Goal: Task Accomplishment & Management: Use online tool/utility

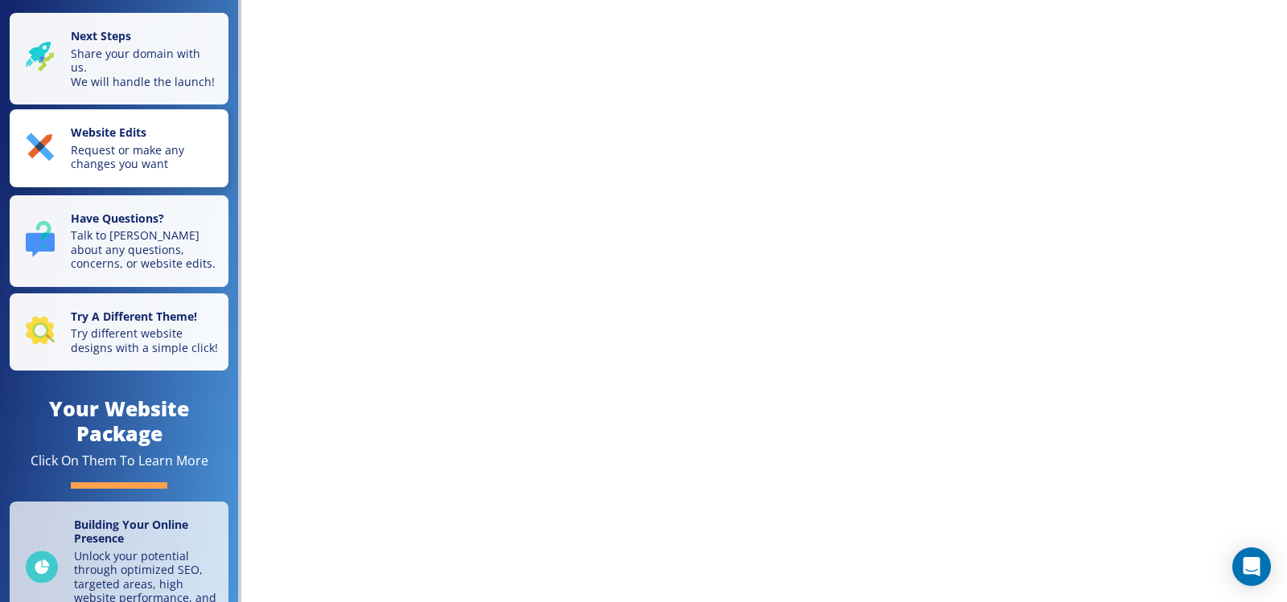
click at [114, 170] on p "Request or make any changes you want" at bounding box center [145, 157] width 148 height 28
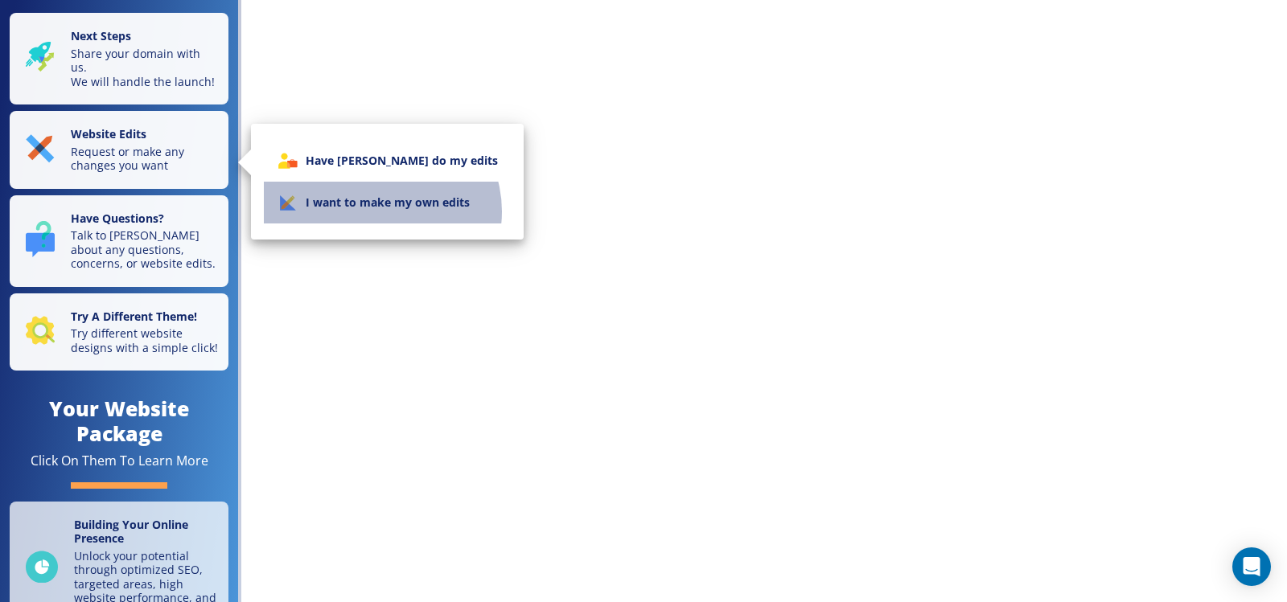
click at [380, 212] on li "I want to make my own edits" at bounding box center [387, 203] width 247 height 42
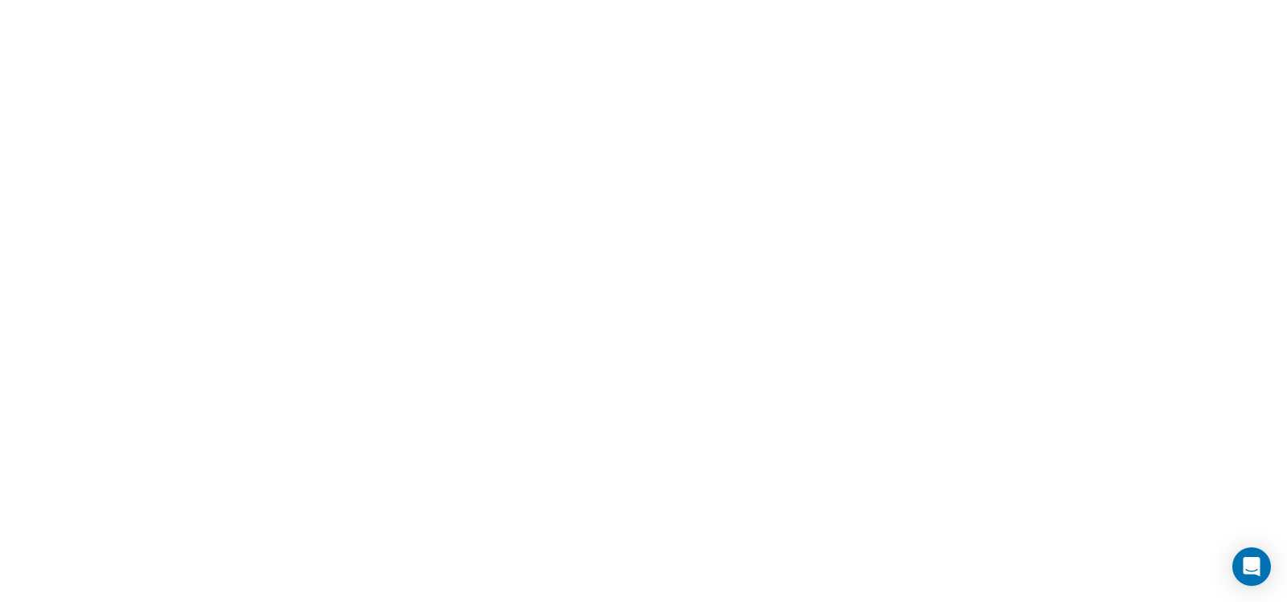
click at [819, 343] on div "Next Steps Share your domain with us. We will handle the launch! Website Edits …" at bounding box center [643, 301] width 1287 height 602
click at [528, 344] on div "Next Steps Share your domain with us. We will handle the launch! Website Edits …" at bounding box center [643, 301] width 1287 height 602
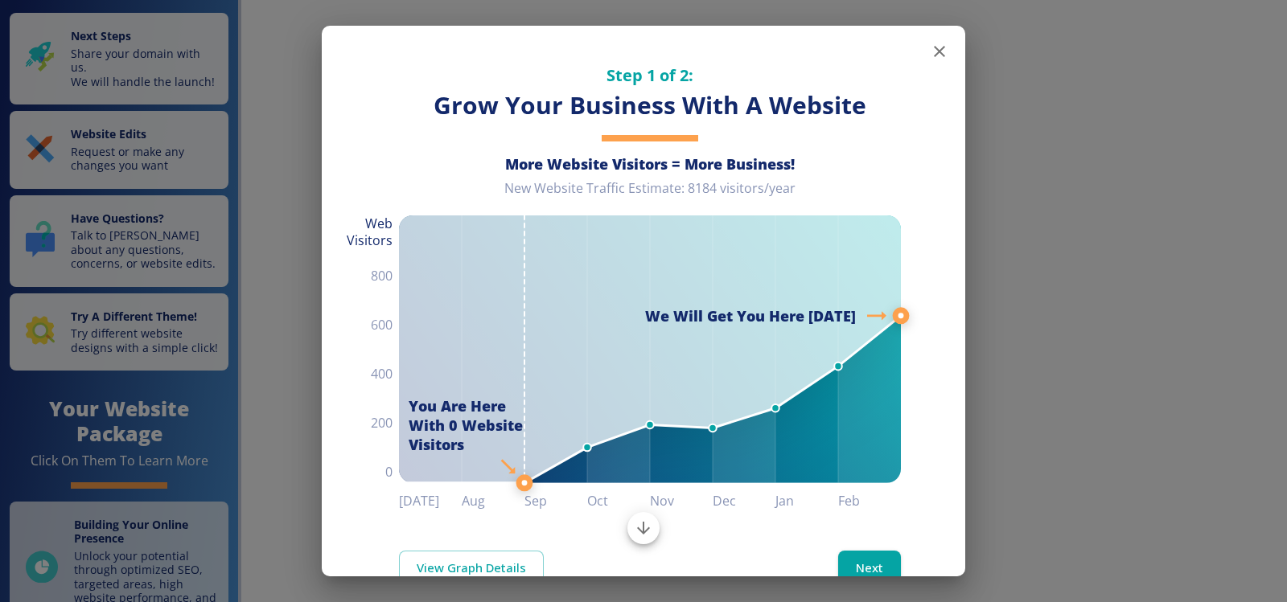
click at [934, 56] on icon "button" at bounding box center [939, 51] width 11 height 11
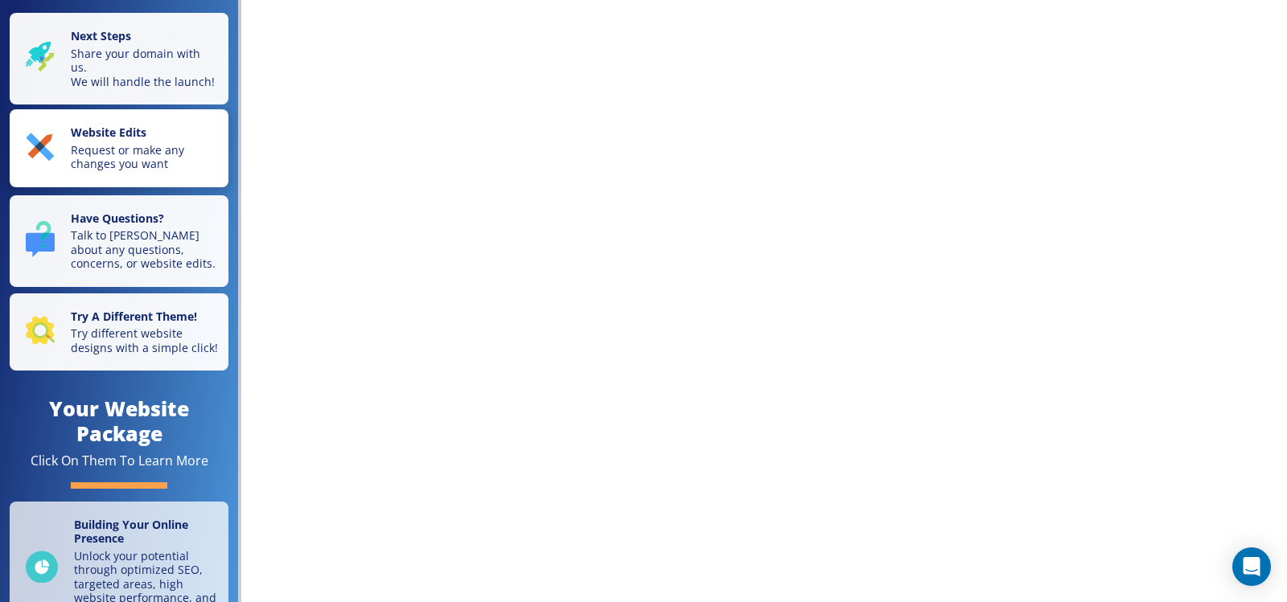
click at [56, 158] on div "Website Edits Request or make any changes you want" at bounding box center [122, 148] width 193 height 46
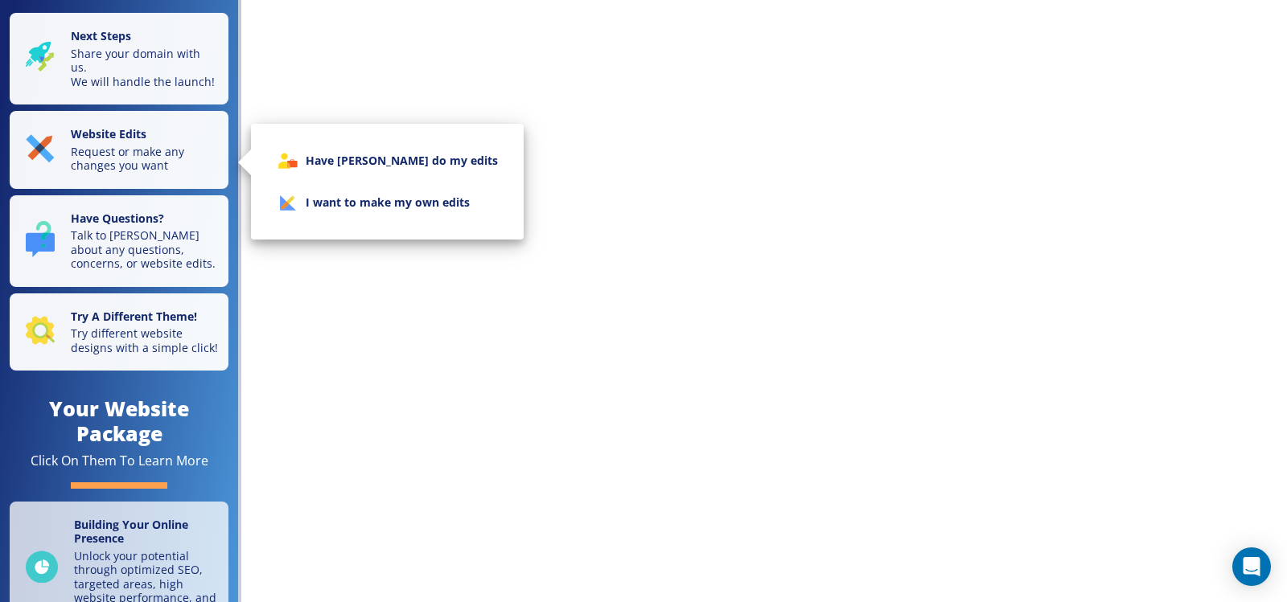
click at [442, 214] on li "I want to make my own edits" at bounding box center [387, 203] width 247 height 42
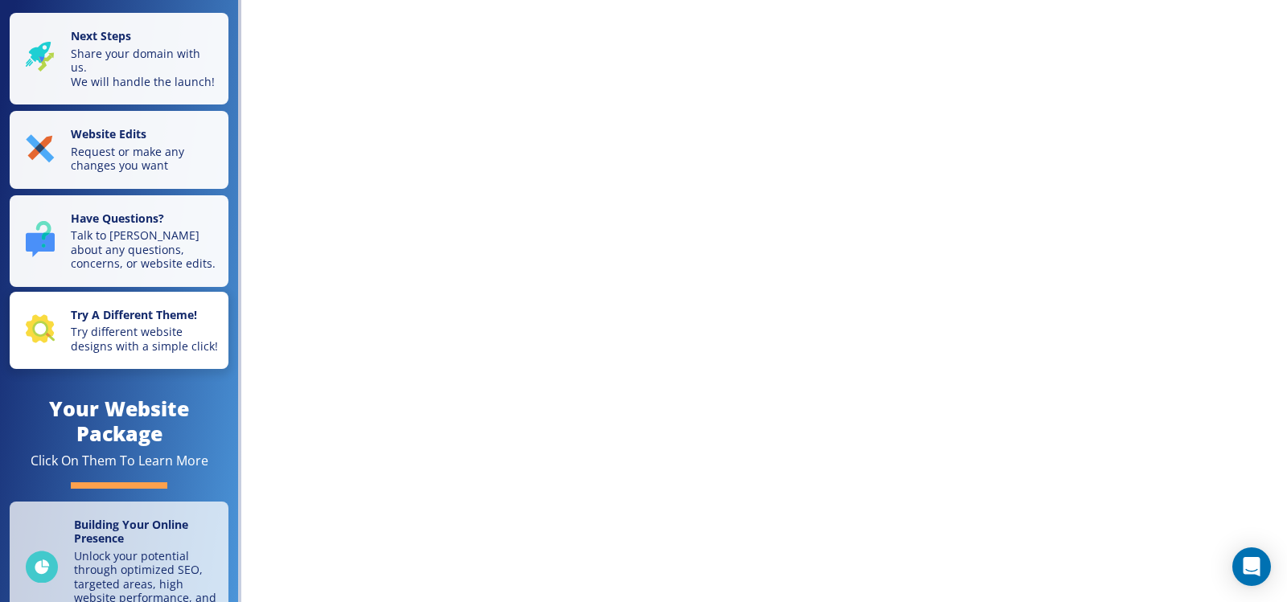
click at [125, 353] on p "Try different website designs with a simple click!" at bounding box center [145, 339] width 148 height 28
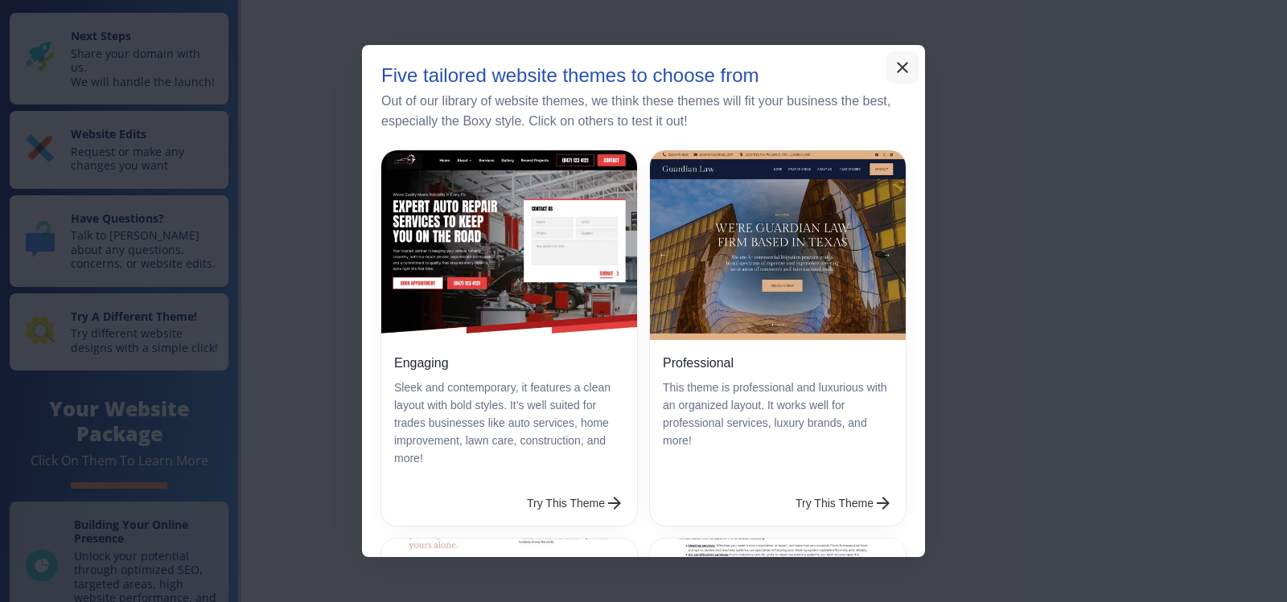
click at [906, 65] on icon "button" at bounding box center [902, 67] width 11 height 11
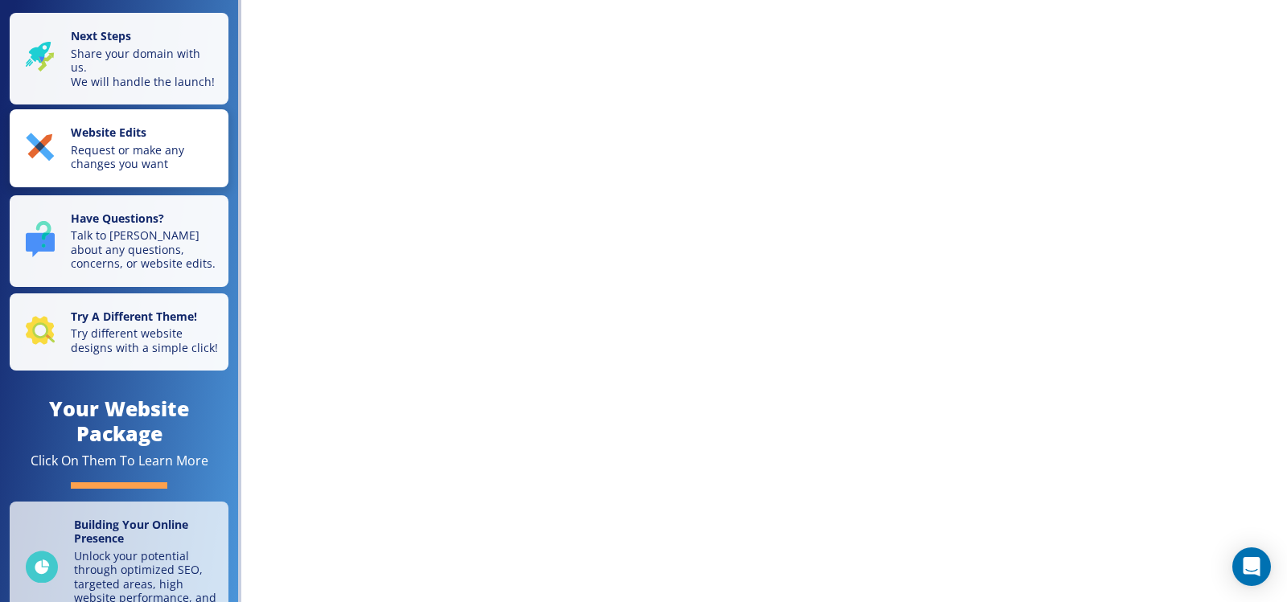
click at [143, 171] on p "Request or make any changes you want" at bounding box center [145, 157] width 148 height 28
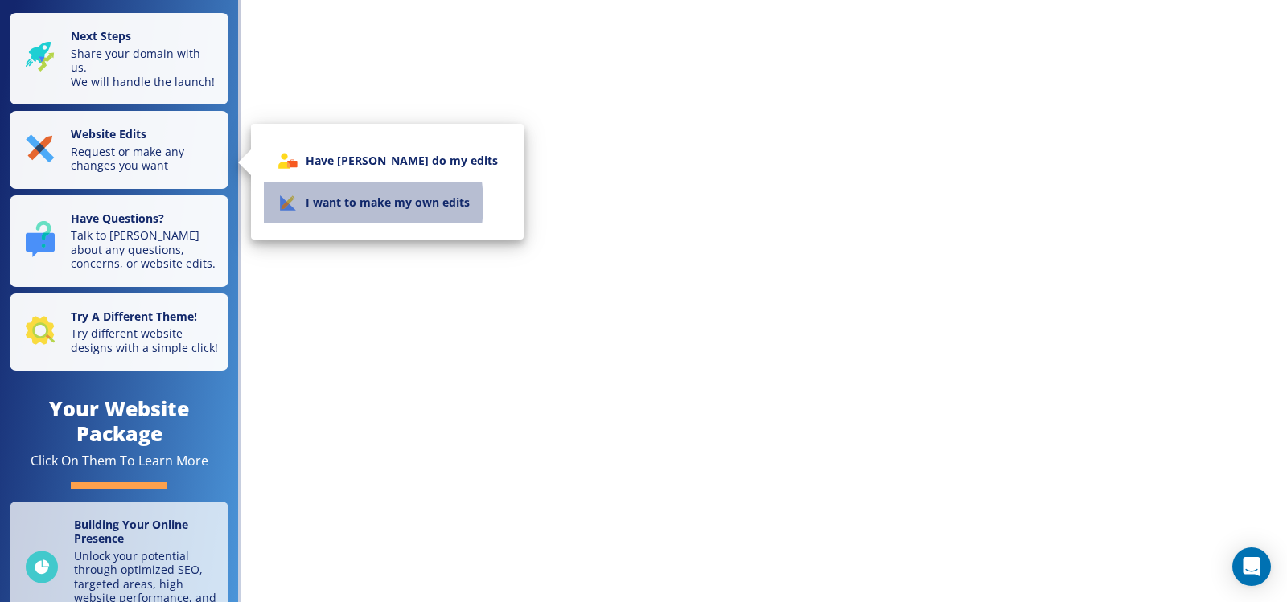
click at [329, 203] on li "I want to make my own edits" at bounding box center [387, 203] width 247 height 42
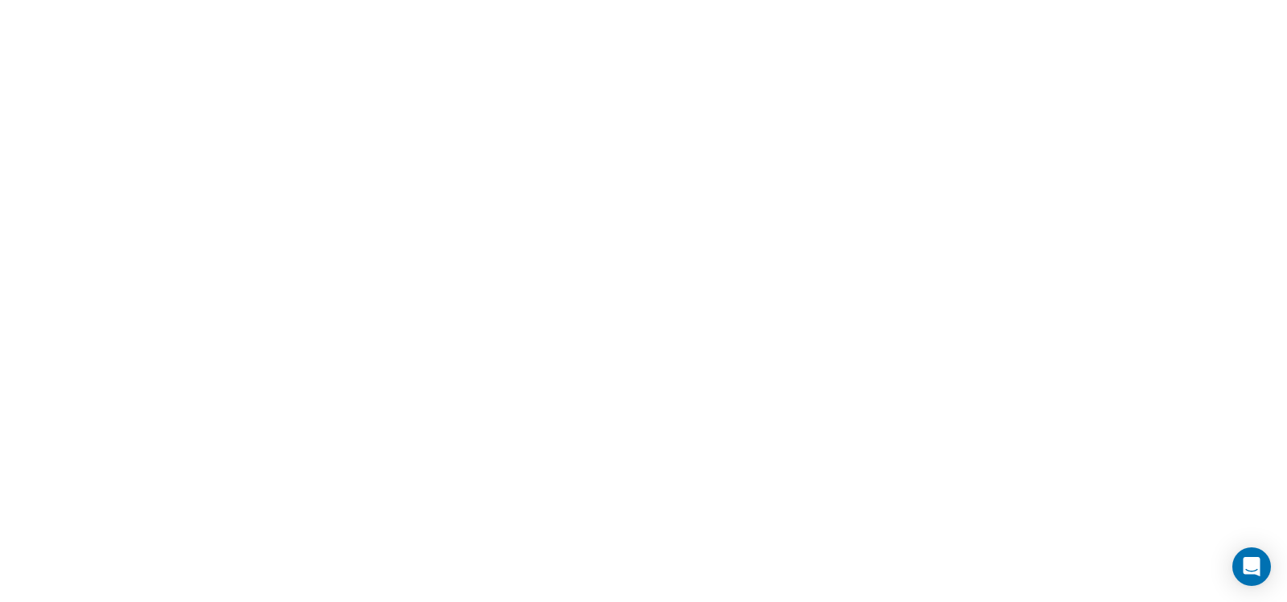
click at [485, 295] on div "Next Steps Share your domain with us. We will handle the launch! Website Edits …" at bounding box center [643, 301] width 1287 height 602
drag, startPoint x: 381, startPoint y: 245, endPoint x: 50, endPoint y: 53, distance: 383.1
click at [380, 245] on div "Next Steps Share your domain with us. We will handle the launch! Website Edits …" at bounding box center [643, 301] width 1287 height 602
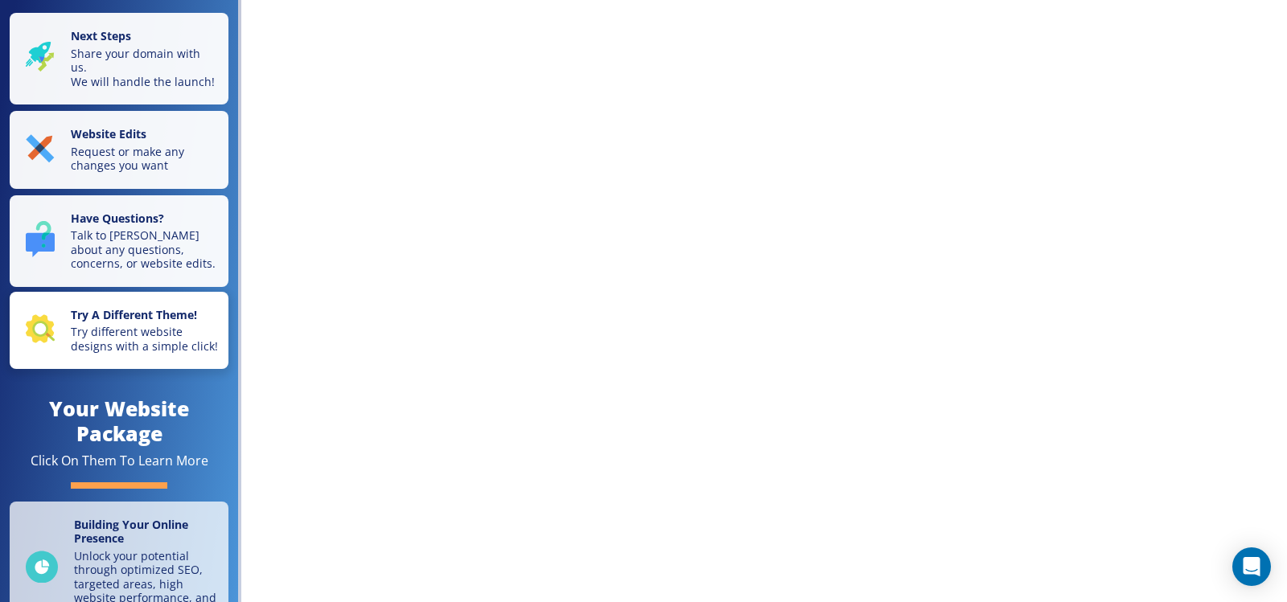
click at [113, 343] on p "Try different website designs with a simple click!" at bounding box center [145, 339] width 148 height 28
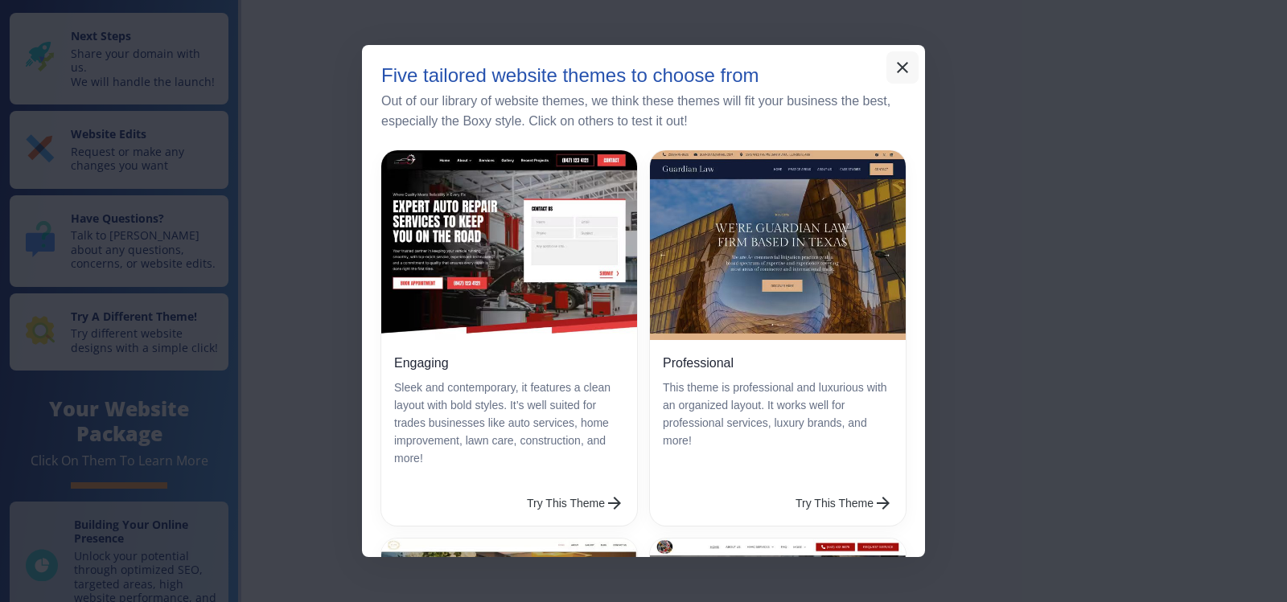
click at [895, 67] on icon "button" at bounding box center [902, 67] width 19 height 19
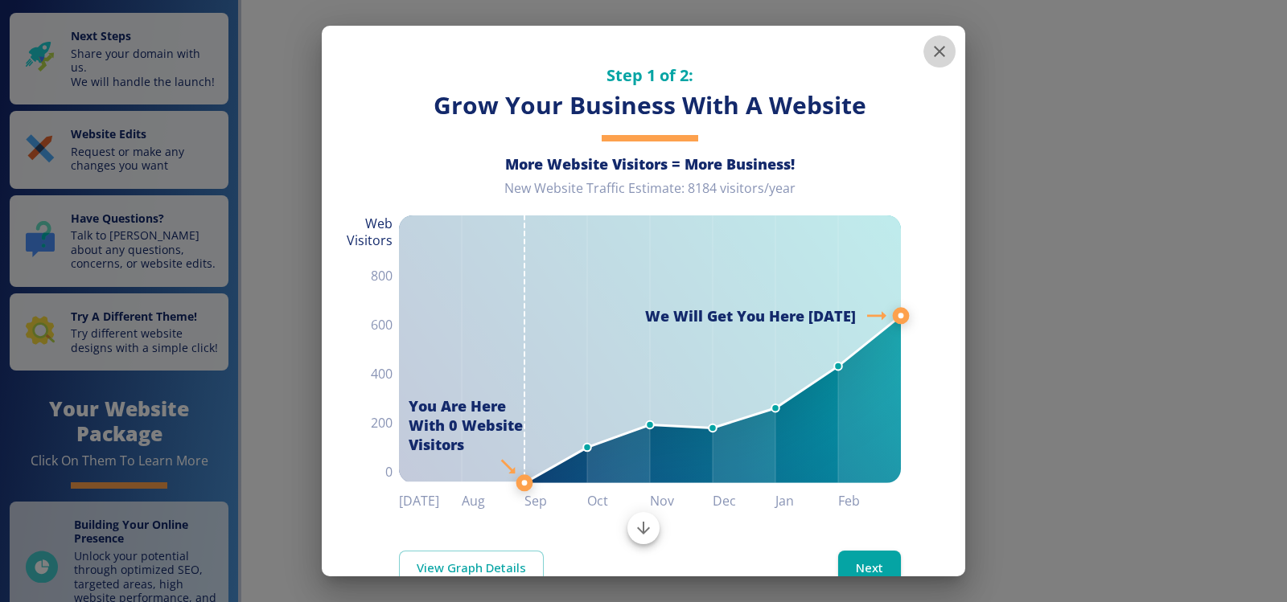
click at [933, 47] on icon "button" at bounding box center [939, 51] width 19 height 19
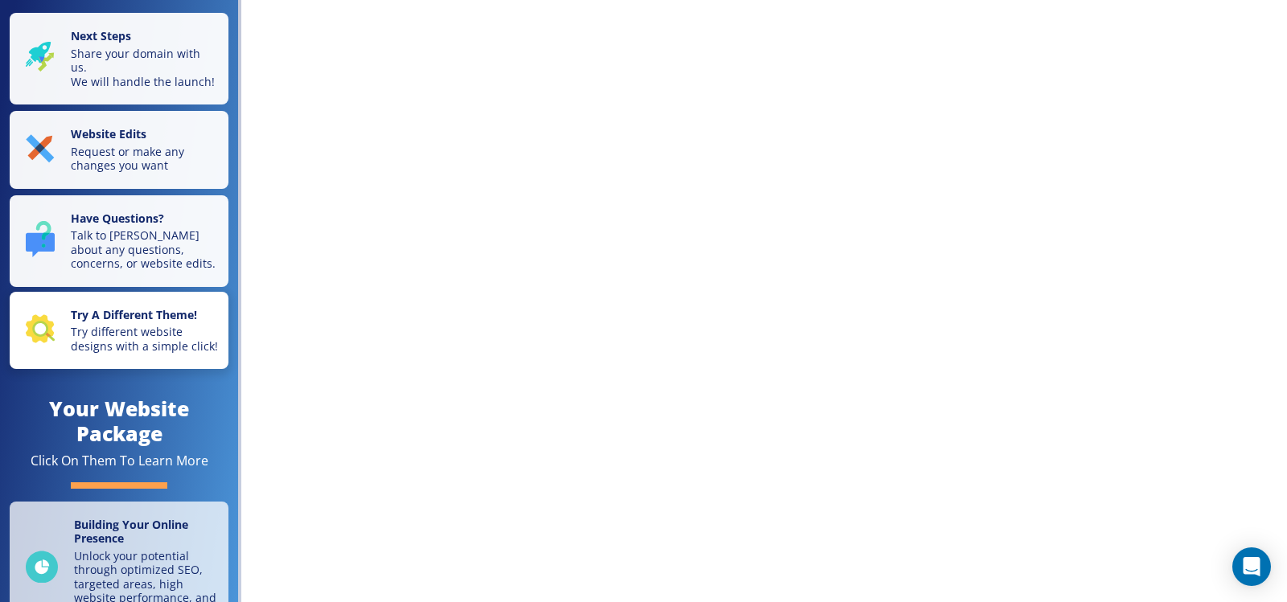
click at [142, 347] on p "Try different website designs with a simple click!" at bounding box center [145, 339] width 148 height 28
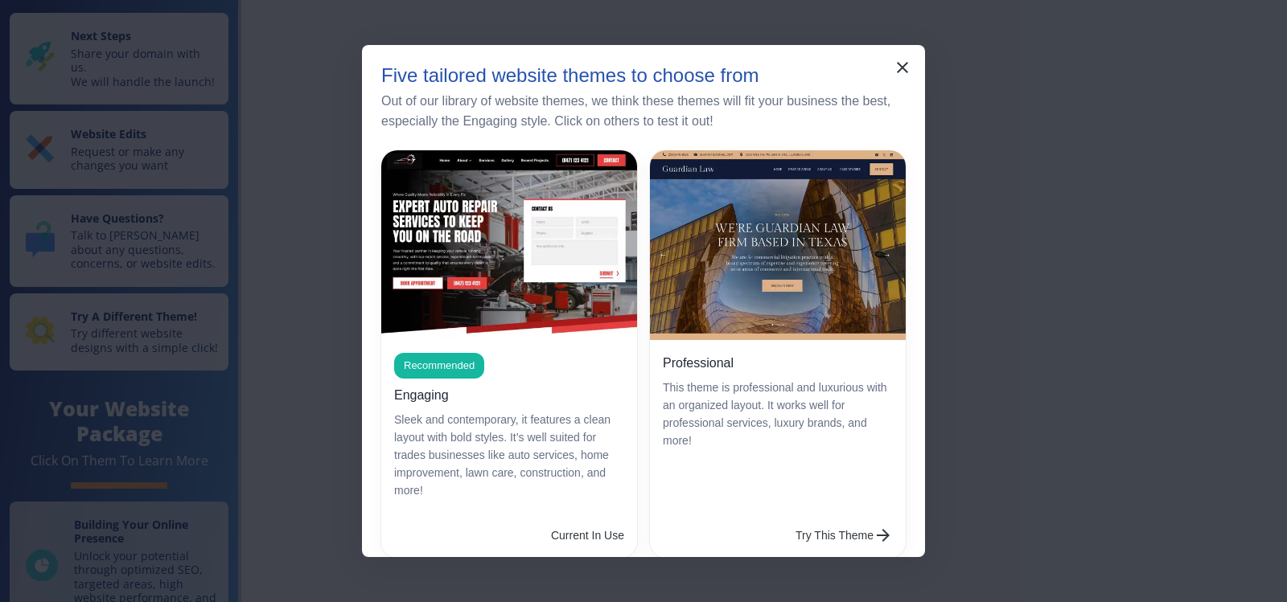
click at [440, 360] on span "Recommended" at bounding box center [439, 366] width 90 height 16
click at [908, 72] on icon "button" at bounding box center [902, 67] width 19 height 19
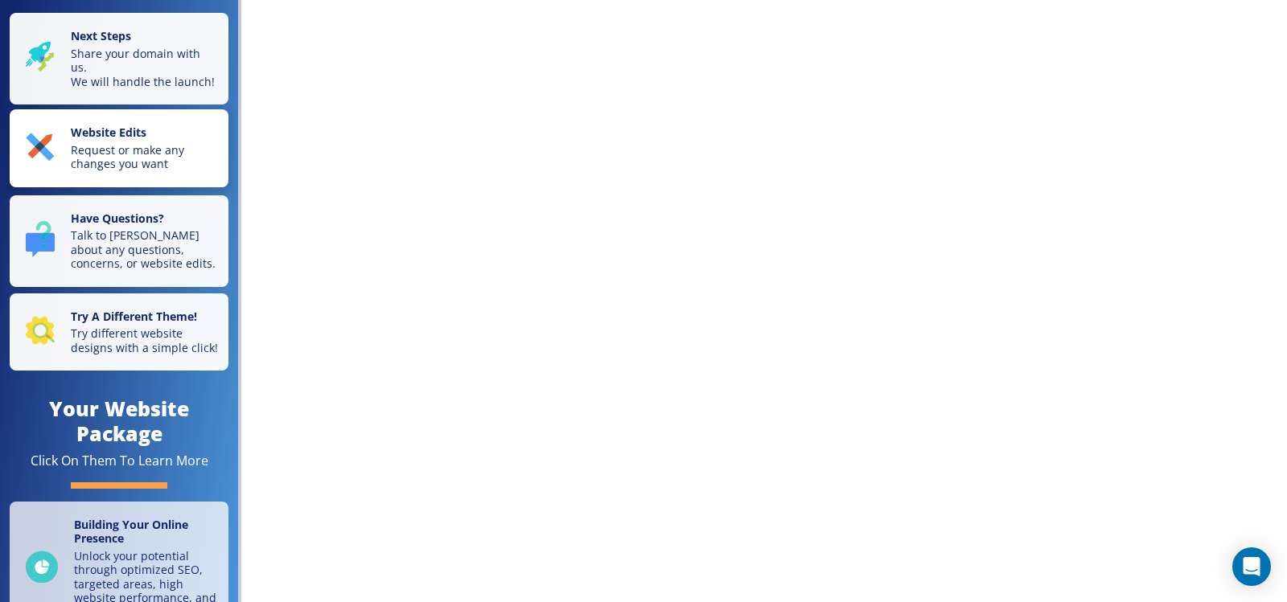
click at [103, 159] on p "Request or make any changes you want" at bounding box center [145, 157] width 148 height 28
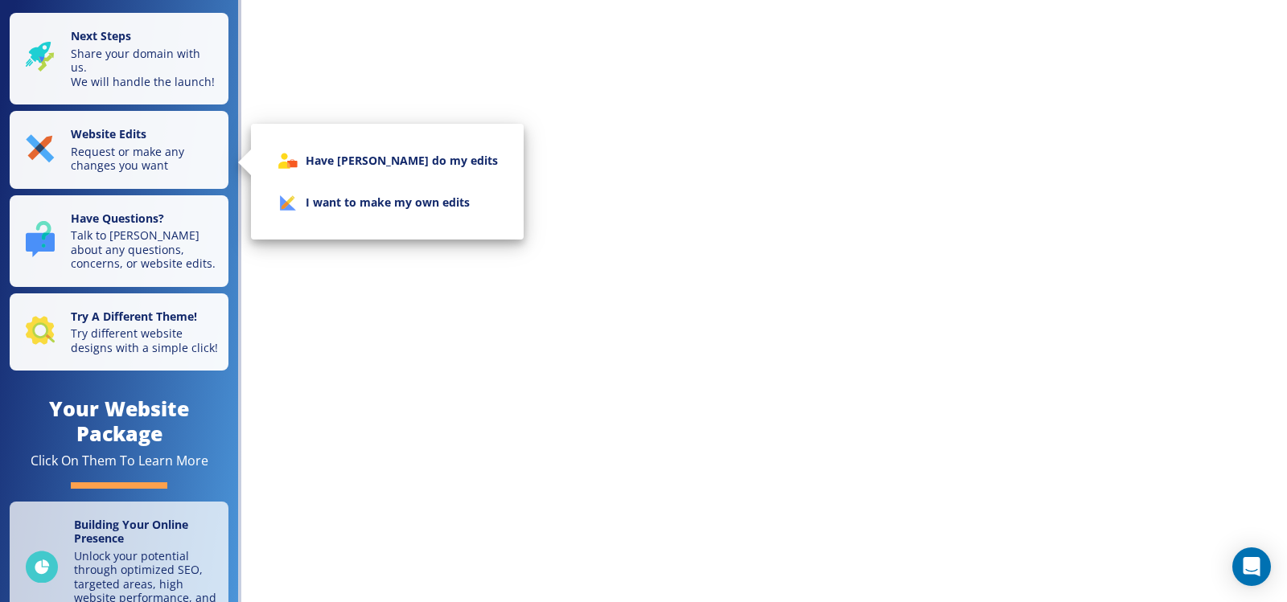
click at [389, 199] on li "I want to make my own edits" at bounding box center [387, 203] width 247 height 42
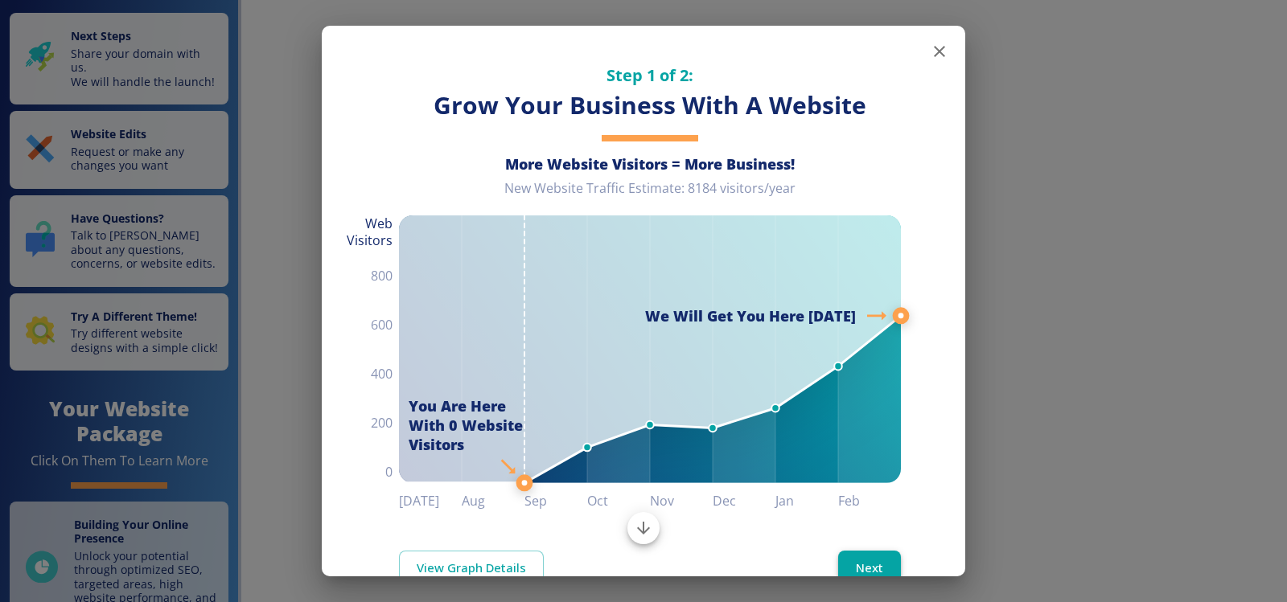
click at [876, 561] on button "Next" at bounding box center [869, 568] width 63 height 34
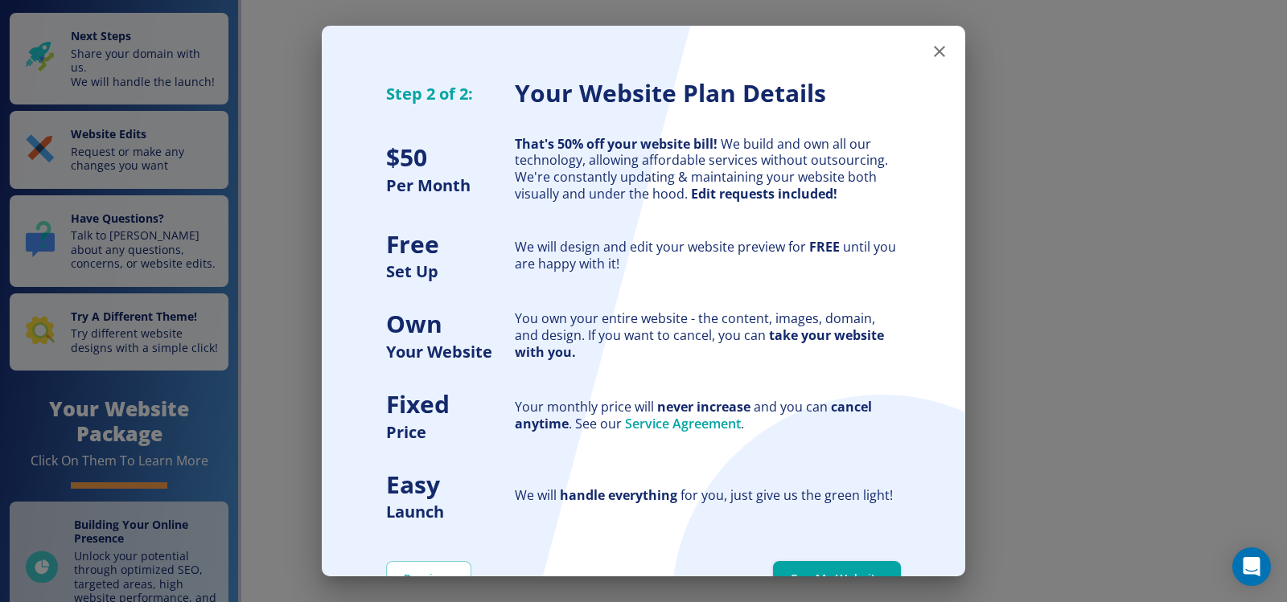
click at [930, 49] on icon "button" at bounding box center [939, 51] width 19 height 19
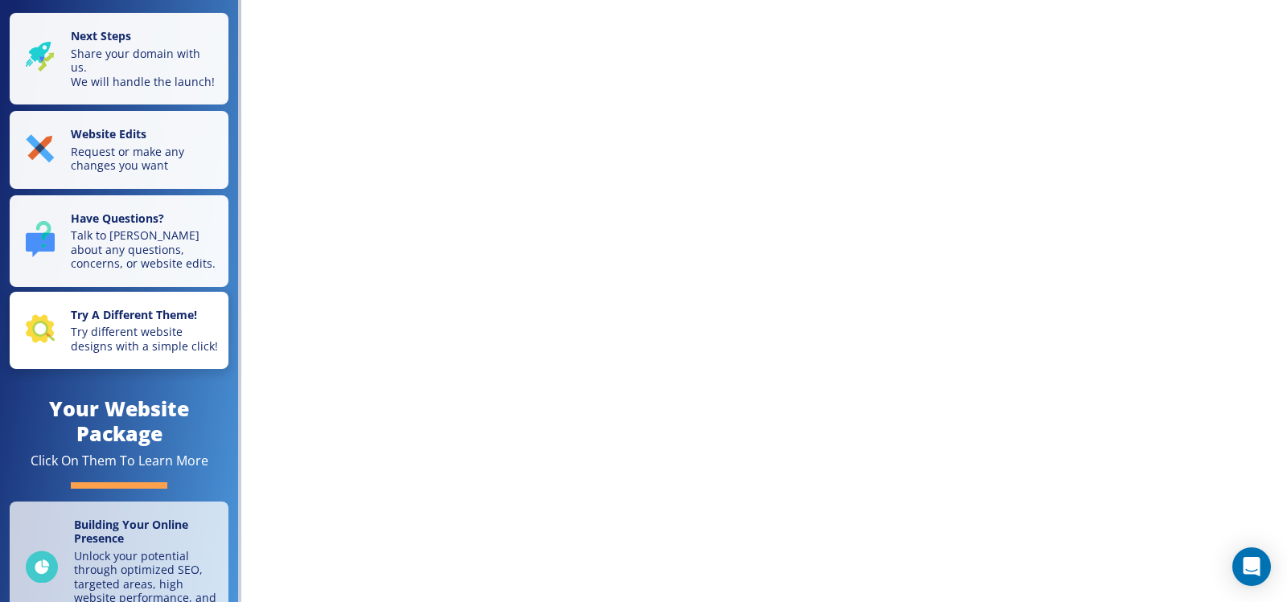
click at [150, 353] on p "Try different website designs with a simple click!" at bounding box center [145, 339] width 148 height 28
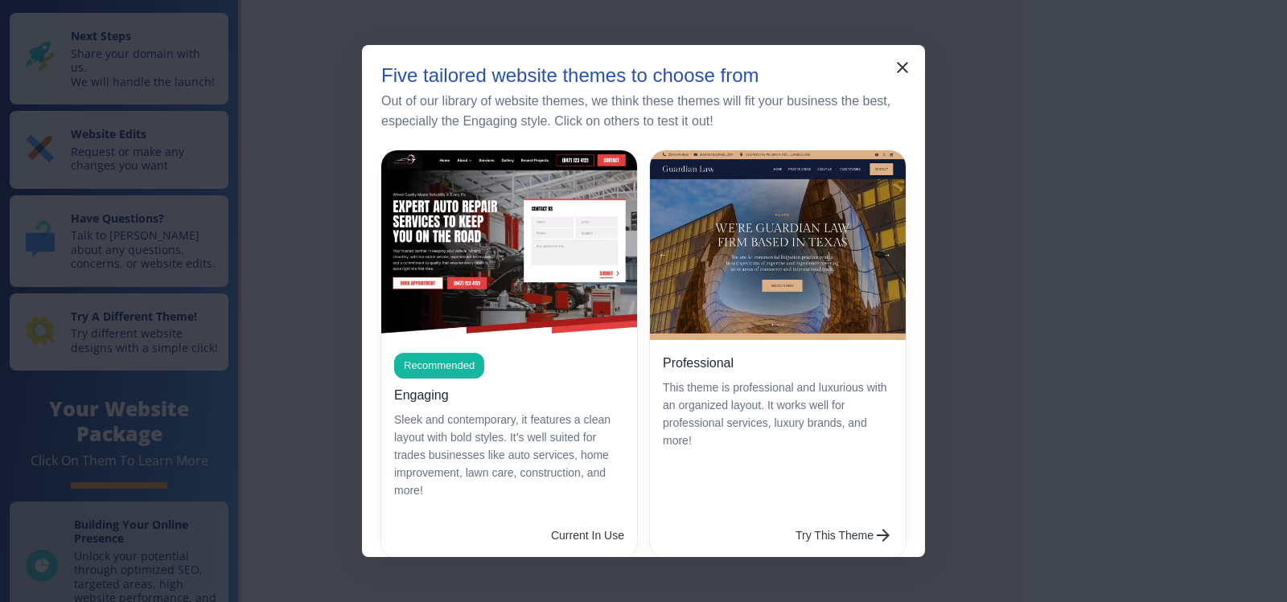
click at [537, 368] on div "Recommended Engaging Sleek and contemporary, it features a clean layout with bo…" at bounding box center [509, 426] width 256 height 173
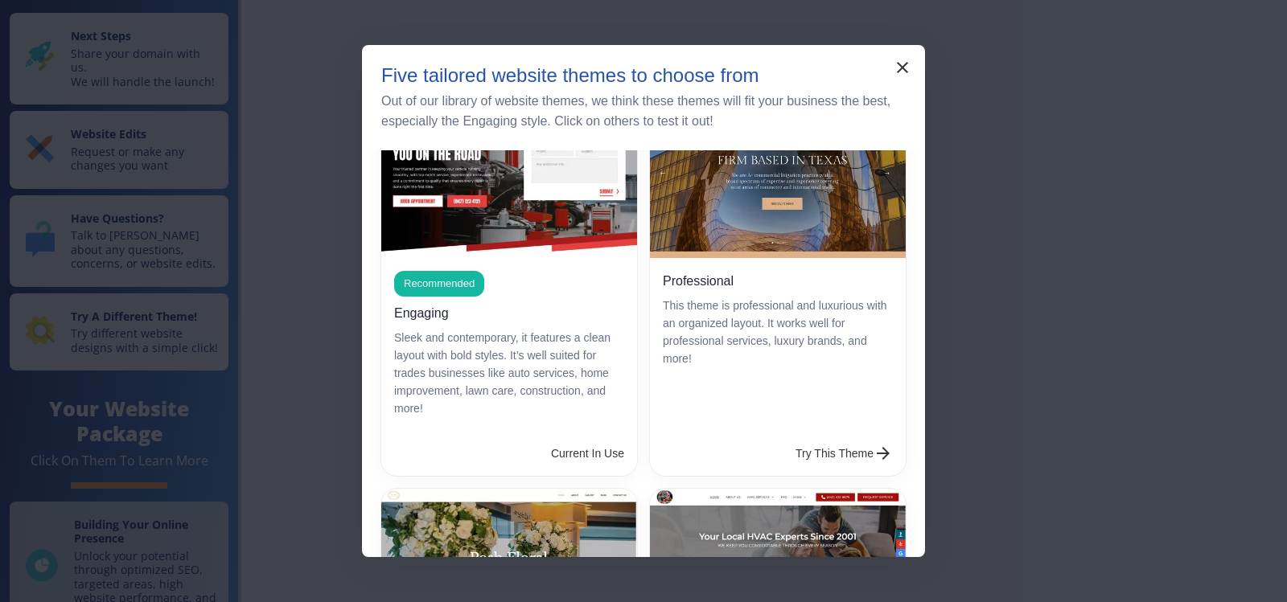
scroll to position [161, 0]
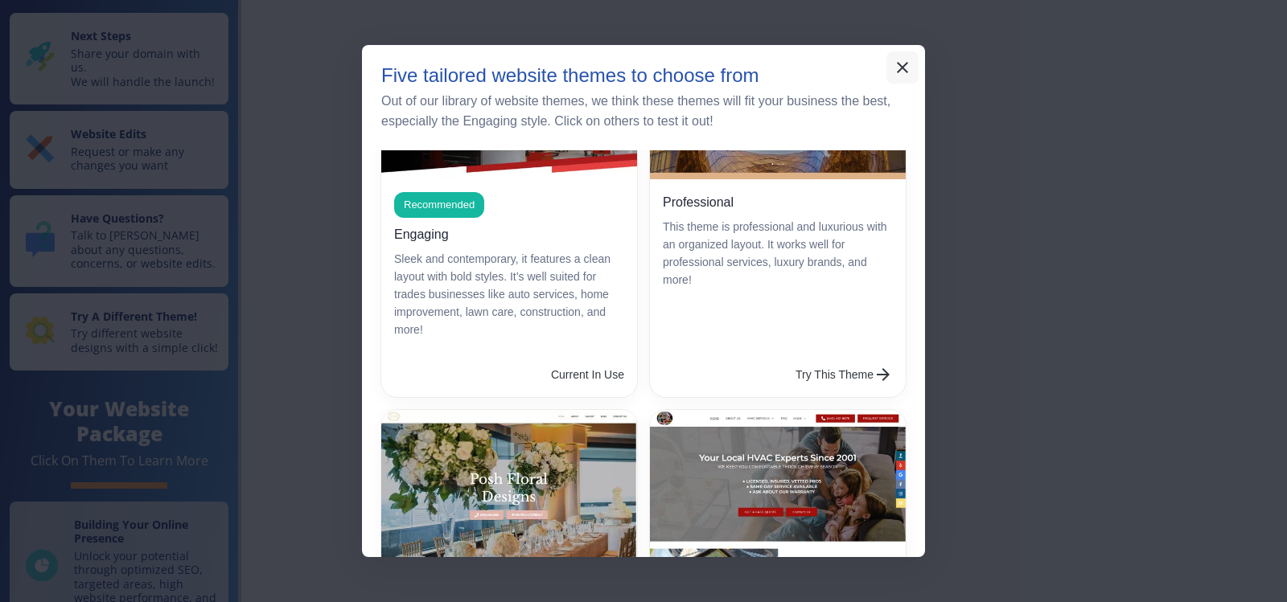
click at [908, 60] on icon "button" at bounding box center [902, 67] width 19 height 19
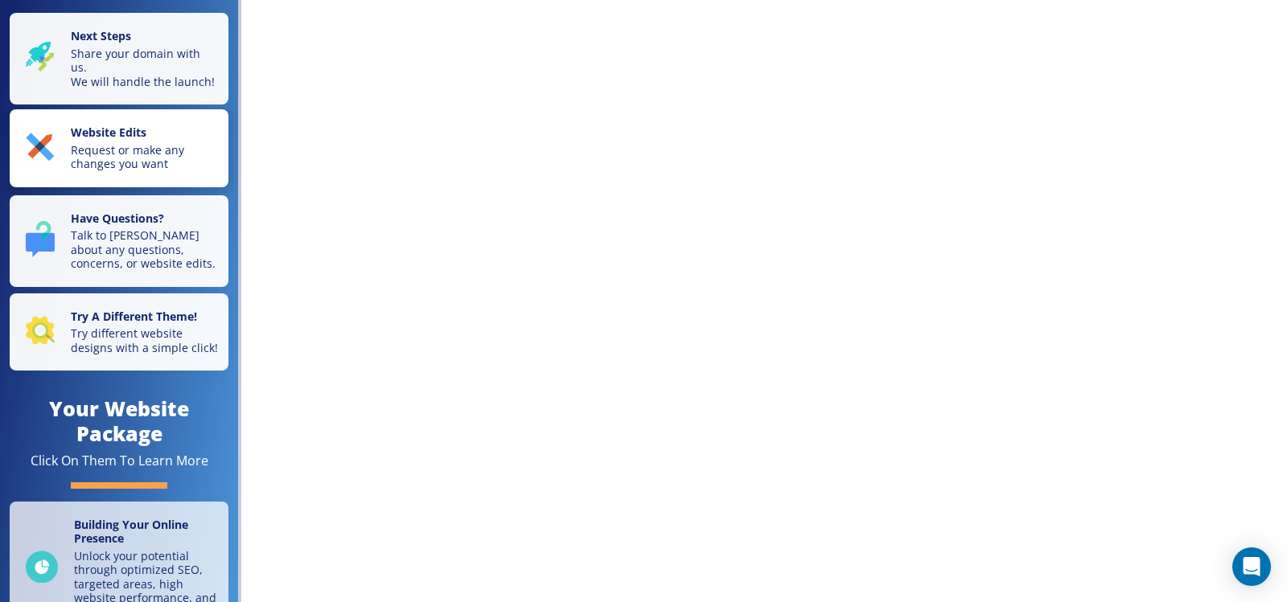
click at [84, 143] on p "Website Edits" at bounding box center [145, 134] width 148 height 18
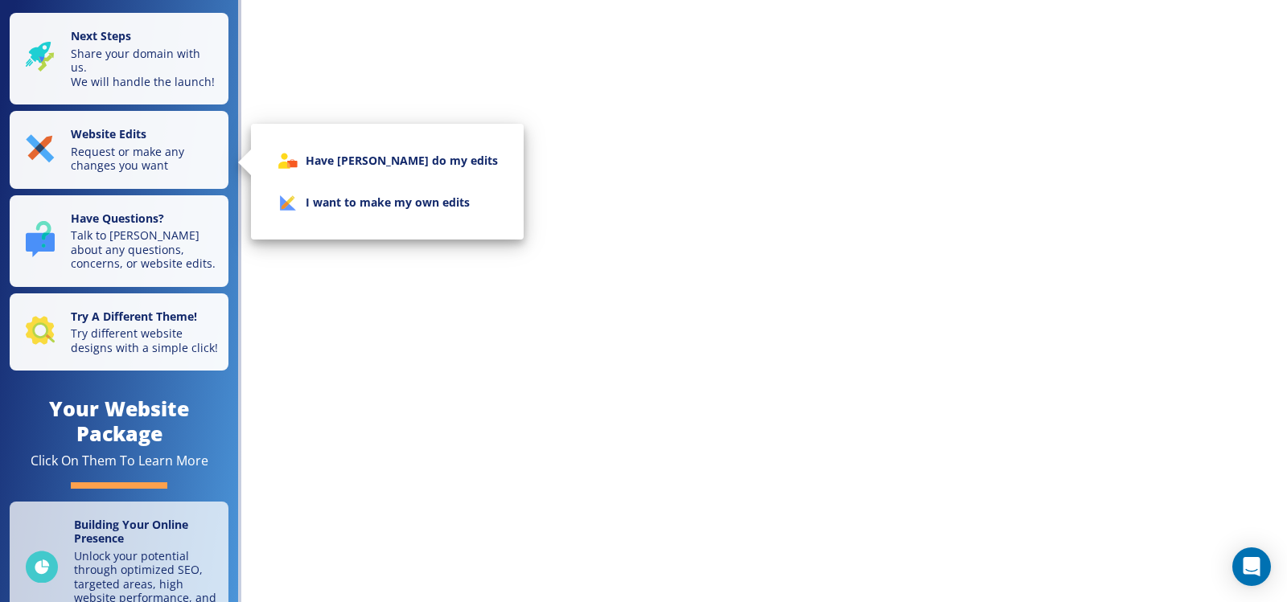
click at [422, 200] on li "I want to make my own edits" at bounding box center [387, 203] width 247 height 42
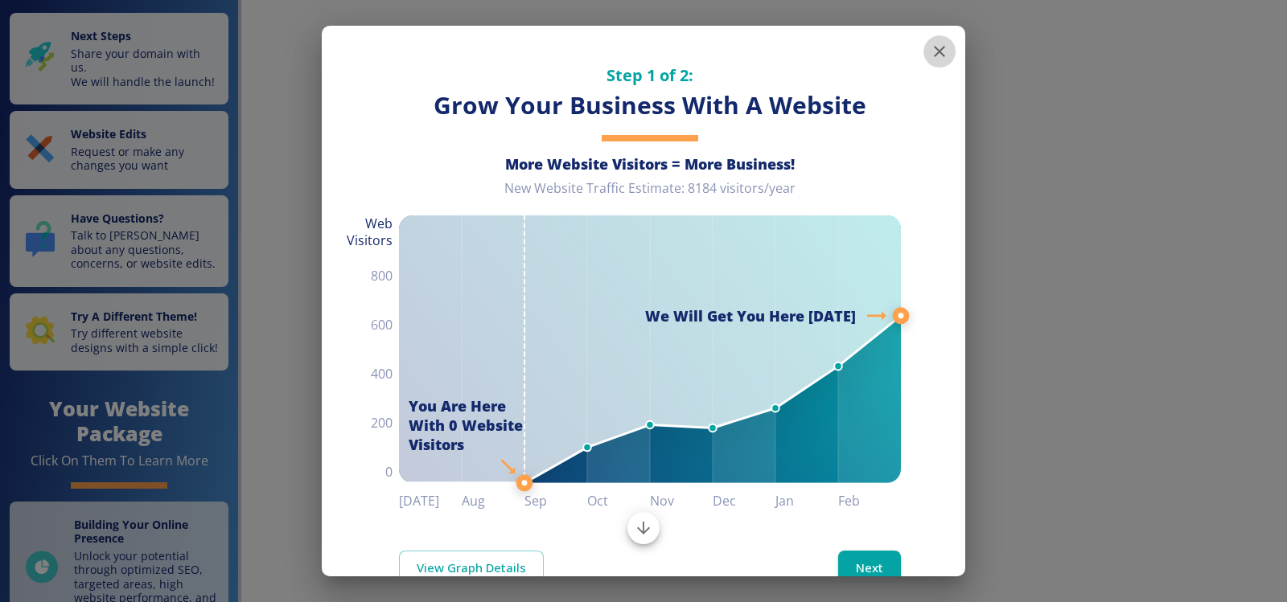
click at [930, 44] on icon "button" at bounding box center [939, 51] width 19 height 19
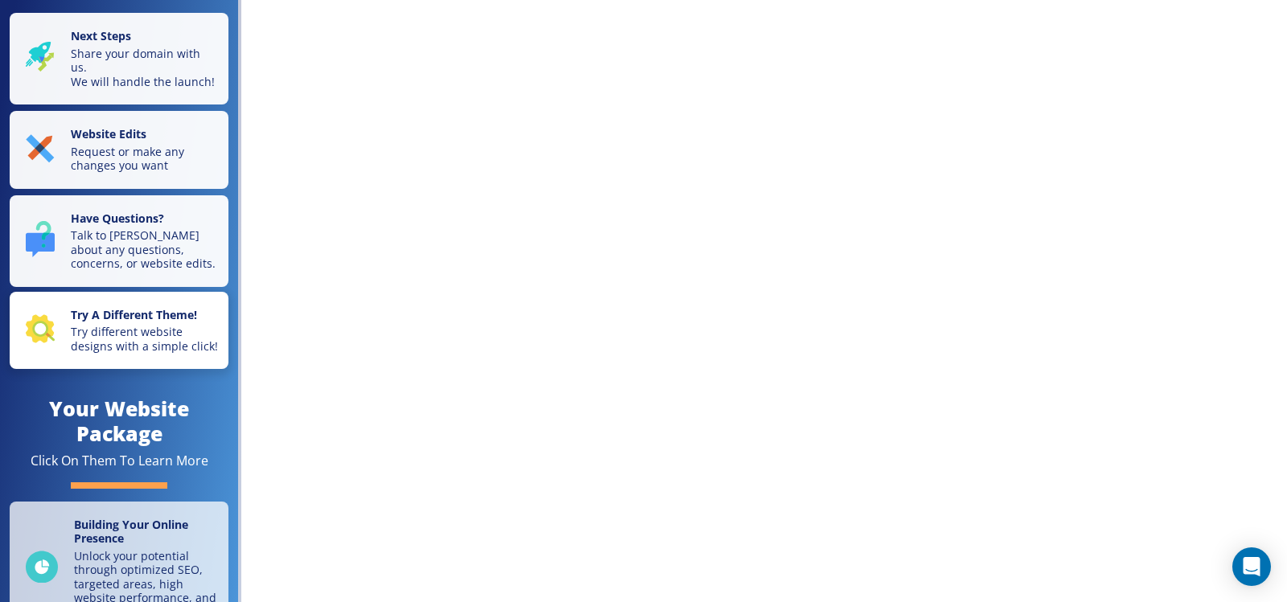
click at [141, 344] on p "Try different website designs with a simple click!" at bounding box center [145, 339] width 148 height 28
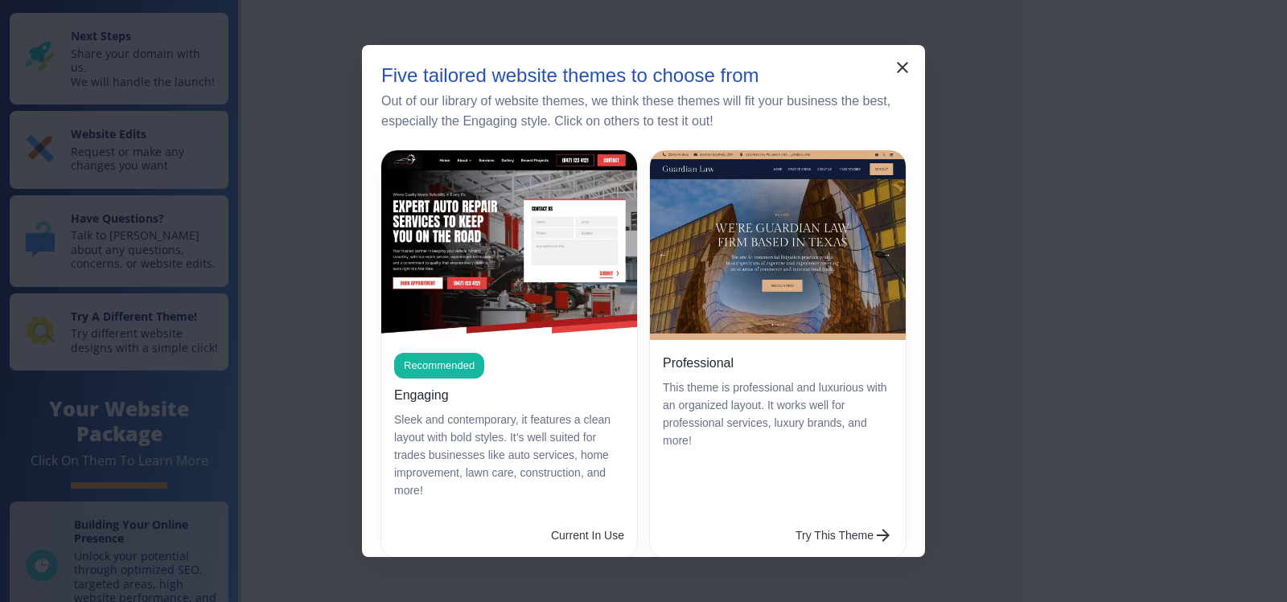
click at [745, 380] on p "This theme is professional and luxurious with an organized layout. It works wel…" at bounding box center [778, 415] width 230 height 71
click at [789, 520] on button "Try This Theme" at bounding box center [844, 536] width 110 height 32
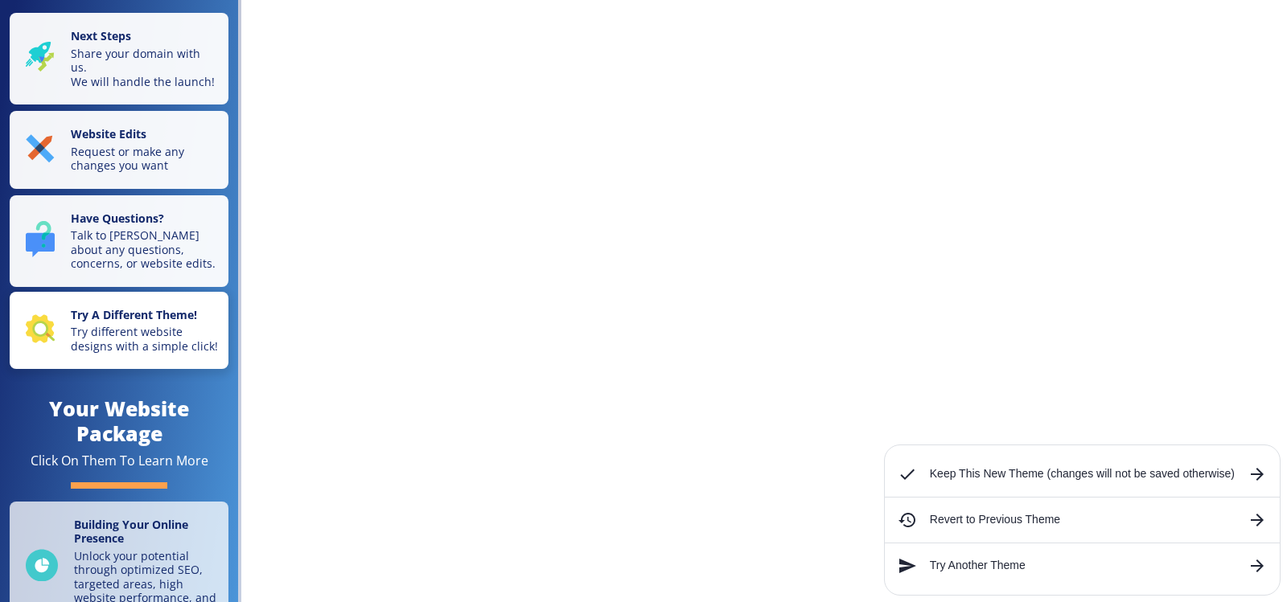
click at [67, 354] on div "Try A Different Theme! Try different website designs with a simple click!" at bounding box center [122, 331] width 193 height 46
click at [134, 347] on p "Try different website designs with a simple click!" at bounding box center [145, 339] width 148 height 28
click at [159, 323] on strong "Try A Different Theme!" at bounding box center [134, 314] width 126 height 15
click at [116, 343] on p "Try different website designs with a simple click!" at bounding box center [145, 339] width 148 height 28
click at [116, 323] on strong "Try A Different Theme!" at bounding box center [134, 314] width 126 height 15
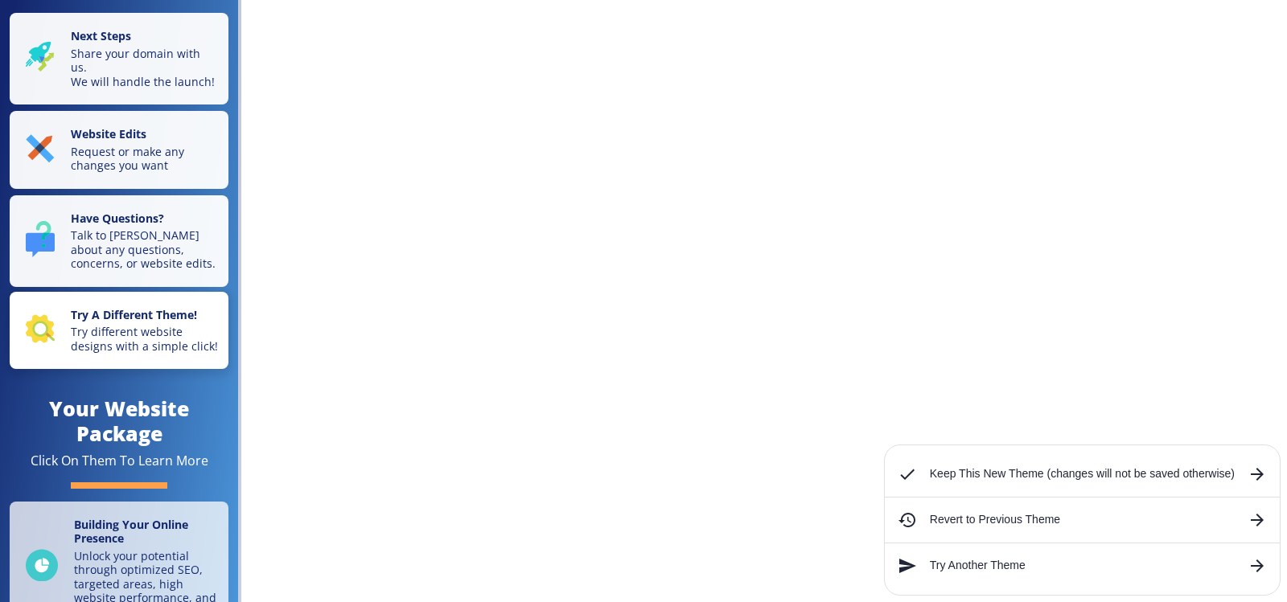
click at [116, 323] on strong "Try A Different Theme!" at bounding box center [134, 314] width 126 height 15
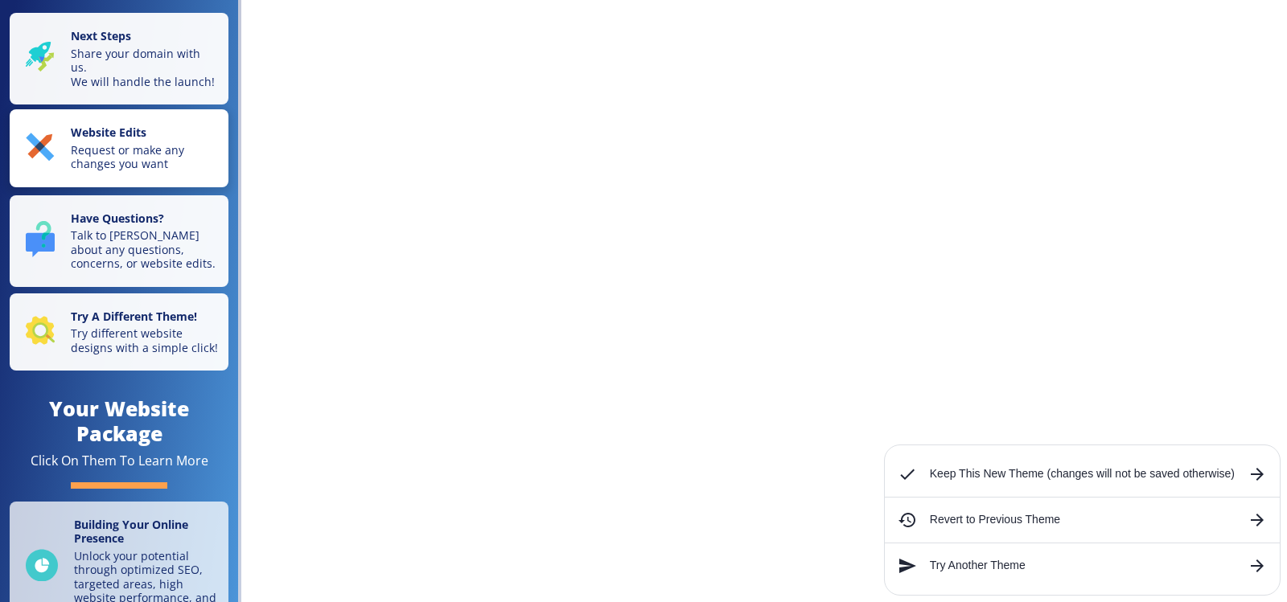
click at [101, 160] on p "Request or make any changes you want" at bounding box center [145, 157] width 148 height 28
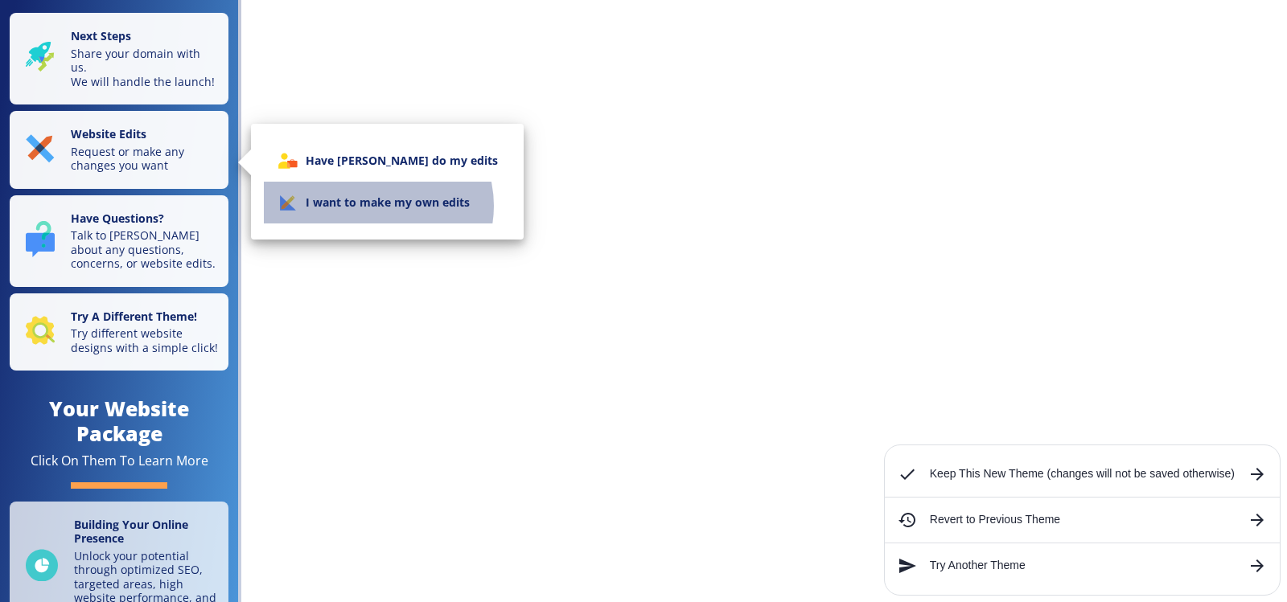
click at [377, 206] on li "I want to make my own edits" at bounding box center [387, 203] width 247 height 42
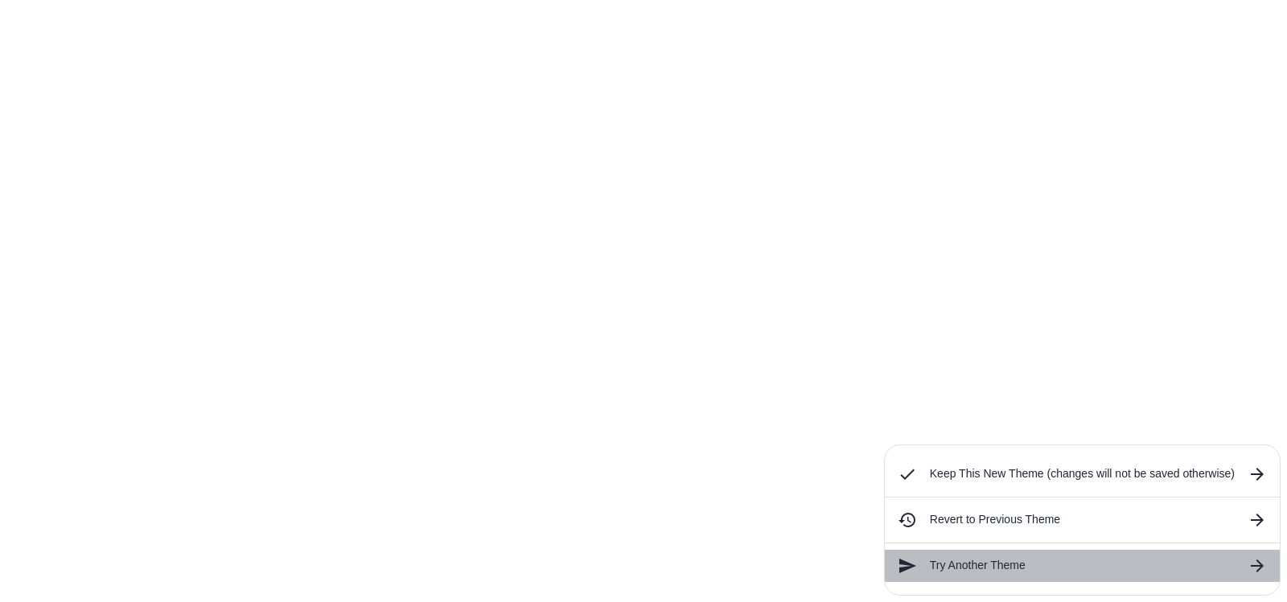
click at [995, 568] on h6 "Try Another Theme" at bounding box center [1082, 566] width 305 height 18
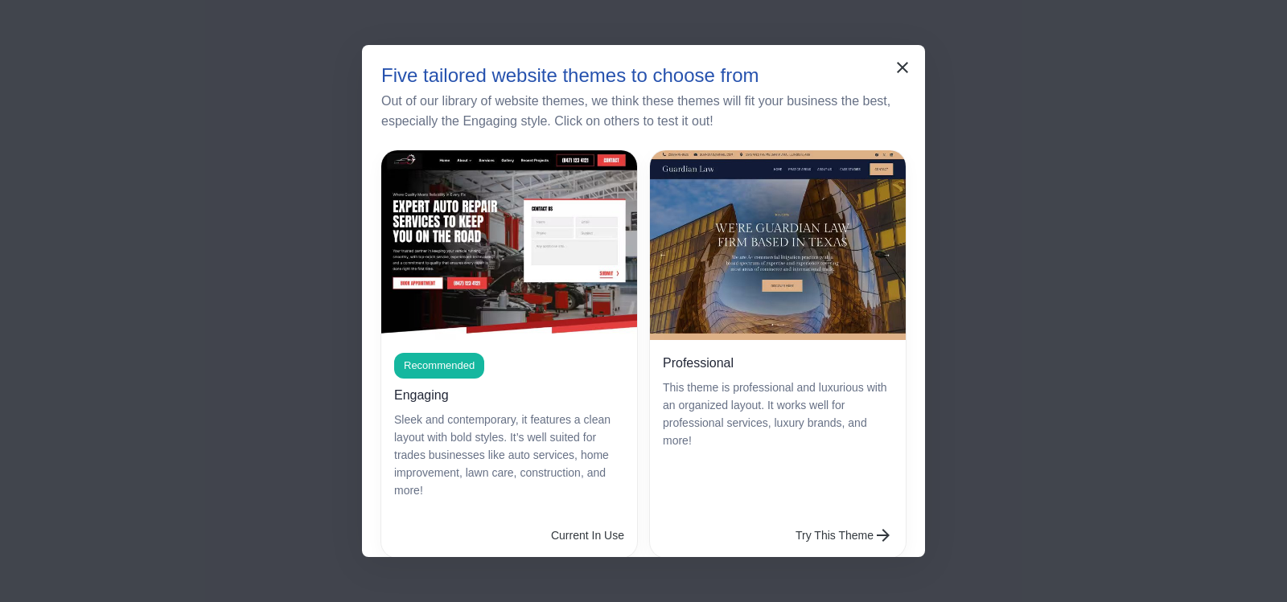
click at [704, 361] on h6 "Professional" at bounding box center [698, 363] width 71 height 20
click at [789, 520] on button "Try This Theme" at bounding box center [844, 536] width 110 height 32
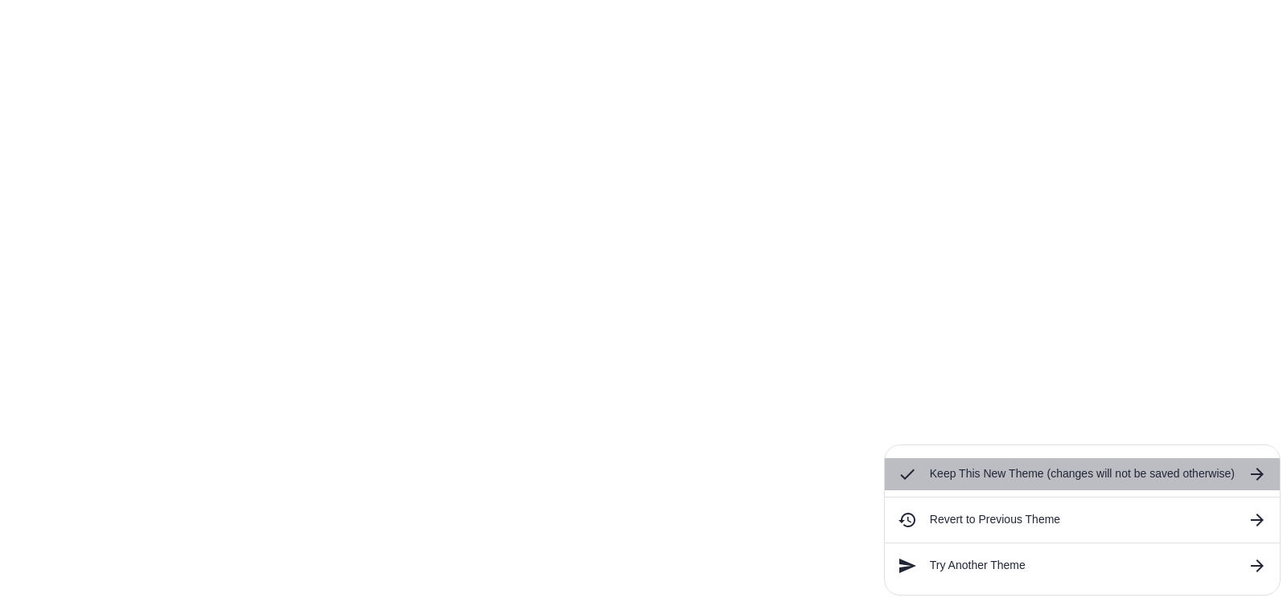
click at [1006, 483] on h6 "Keep This New Theme (changes will not be saved otherwise)" at bounding box center [1082, 475] width 305 height 18
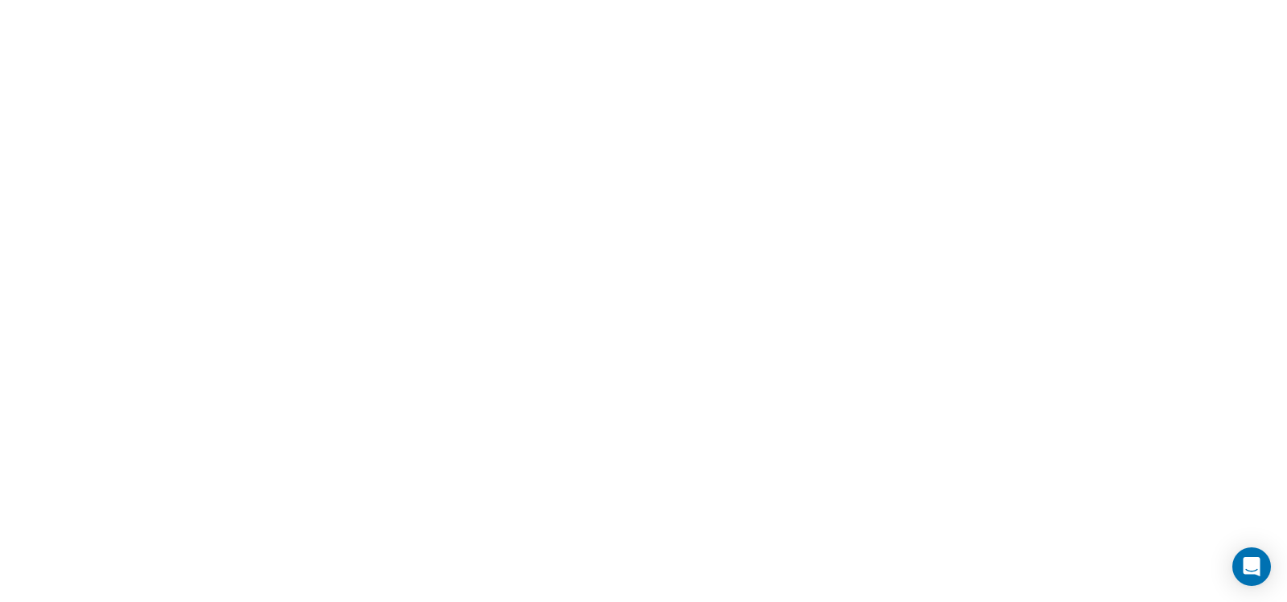
click at [638, 425] on div "Next Steps Share your domain with us. We will handle the launch! Website Edits …" at bounding box center [643, 301] width 1287 height 602
click at [280, 309] on div "Next Steps Share your domain with us. We will handle the launch! Website Edits …" at bounding box center [643, 301] width 1287 height 602
click at [437, 199] on div "Next Steps Share your domain with us. We will handle the launch! Website Edits …" at bounding box center [643, 301] width 1287 height 602
click at [549, 186] on div "Next Steps Share your domain with us. We will handle the launch! Website Edits …" at bounding box center [643, 301] width 1287 height 602
drag, startPoint x: 549, startPoint y: 186, endPoint x: 482, endPoint y: 242, distance: 87.3
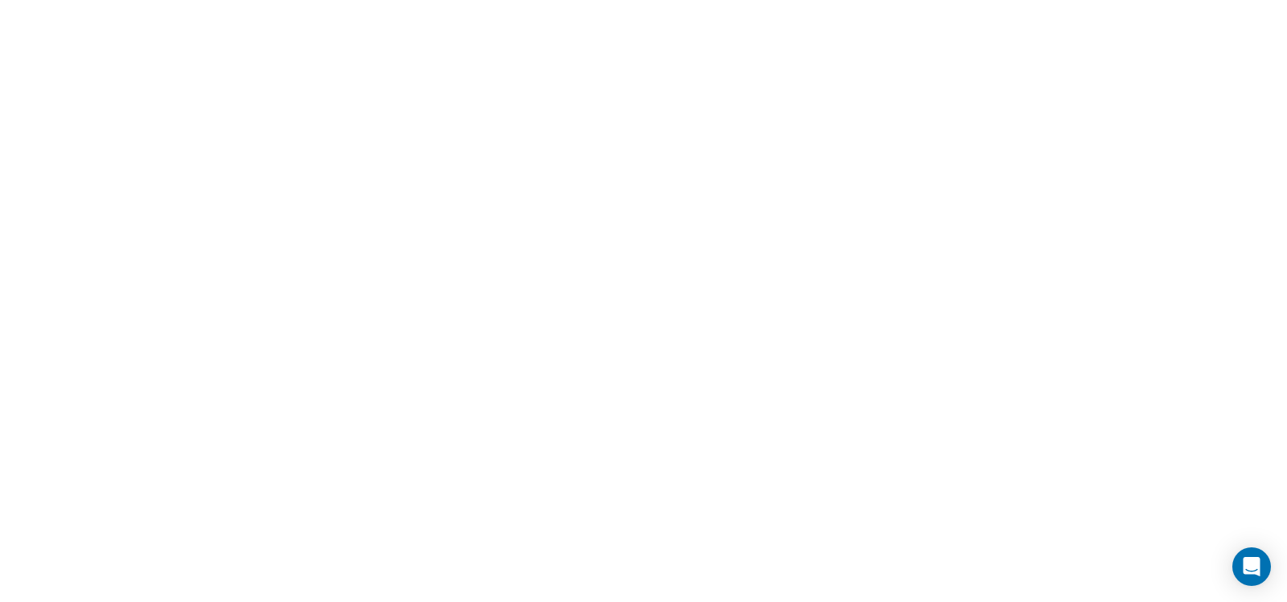
click at [482, 242] on div "Next Steps Share your domain with us. We will handle the launch! Website Edits …" at bounding box center [643, 301] width 1287 height 602
drag, startPoint x: 1177, startPoint y: 5, endPoint x: 890, endPoint y: 105, distance: 304.2
click at [890, 105] on div "Next Steps Share your domain with us. We will handle the launch! Website Edits …" at bounding box center [643, 301] width 1287 height 602
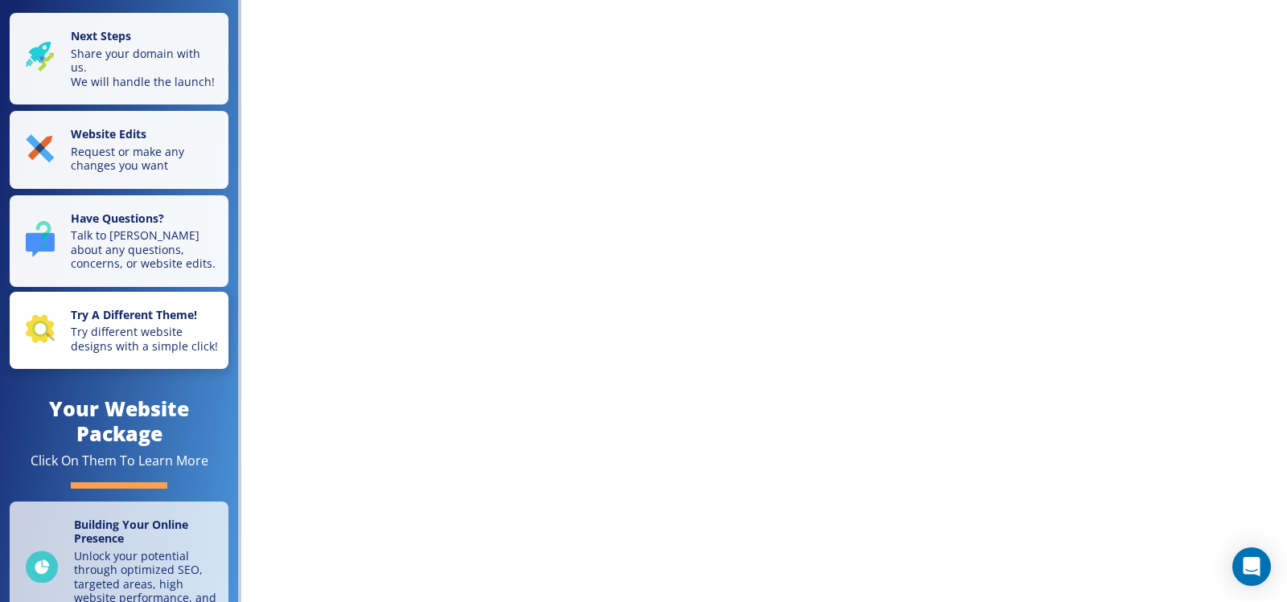
click at [113, 326] on p "Try A Different Theme!" at bounding box center [145, 317] width 148 height 18
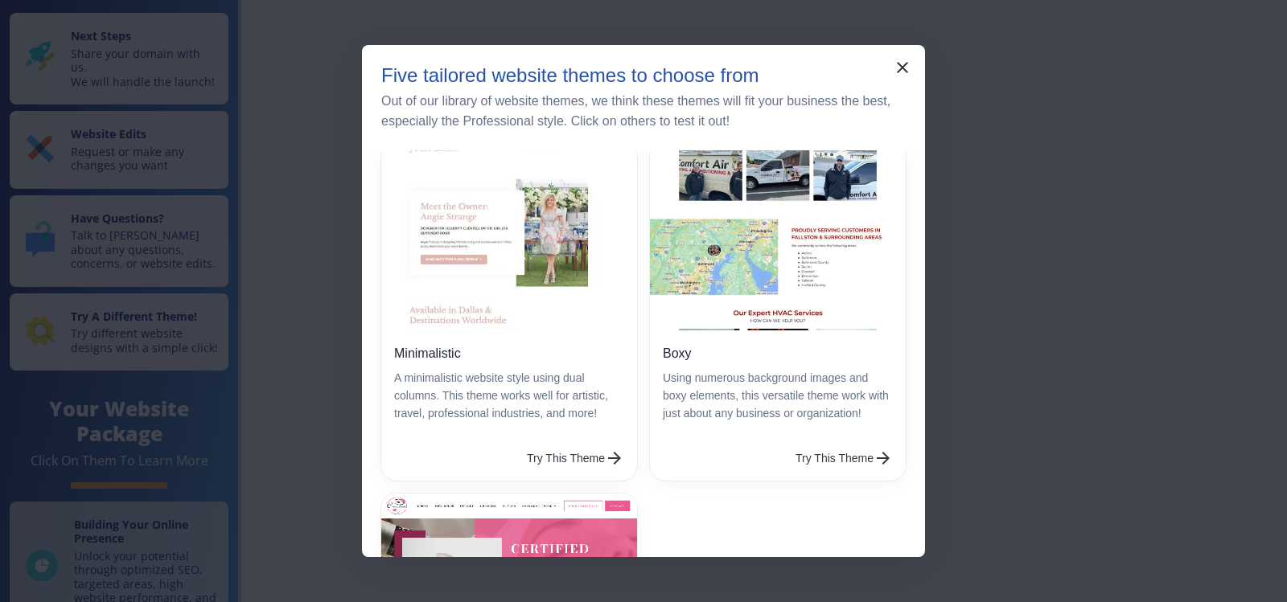
scroll to position [402, 0]
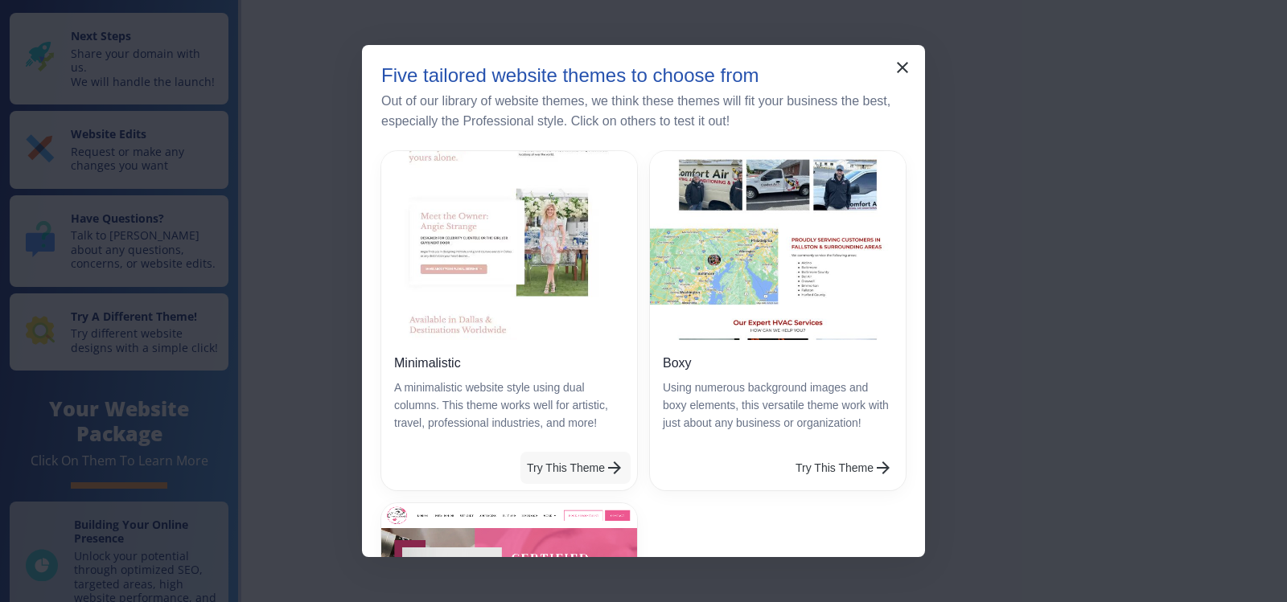
click at [553, 459] on button "Try This Theme" at bounding box center [575, 468] width 110 height 32
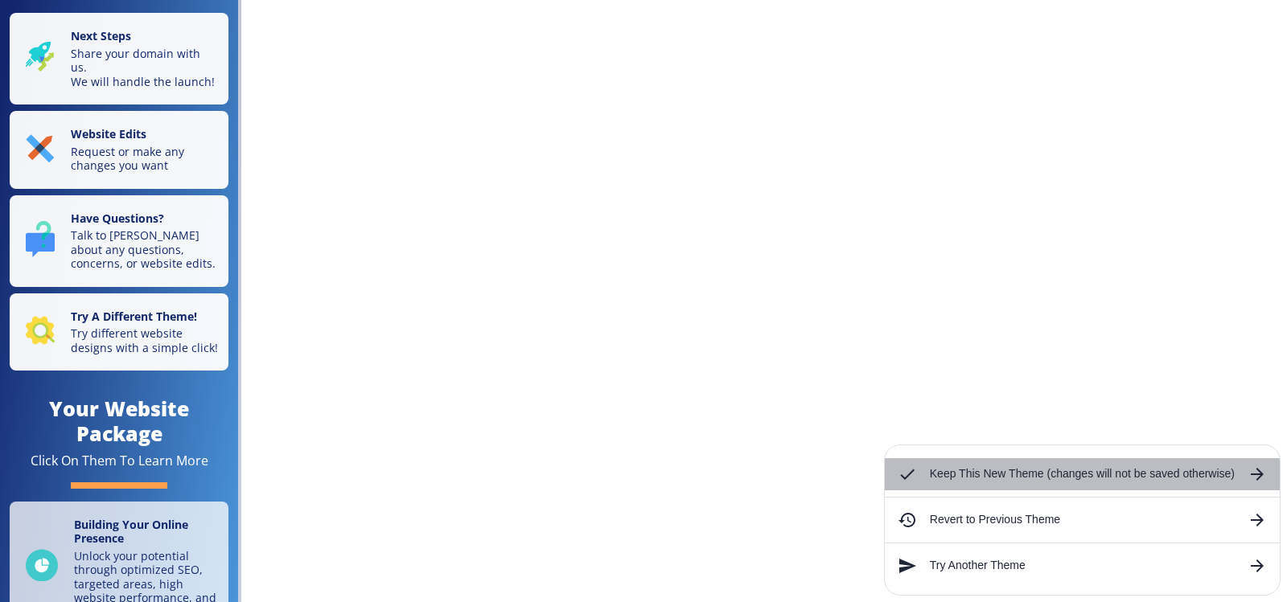
click at [921, 477] on div "Keep This New Theme (changes will not be saved otherwise)" at bounding box center [1082, 474] width 395 height 32
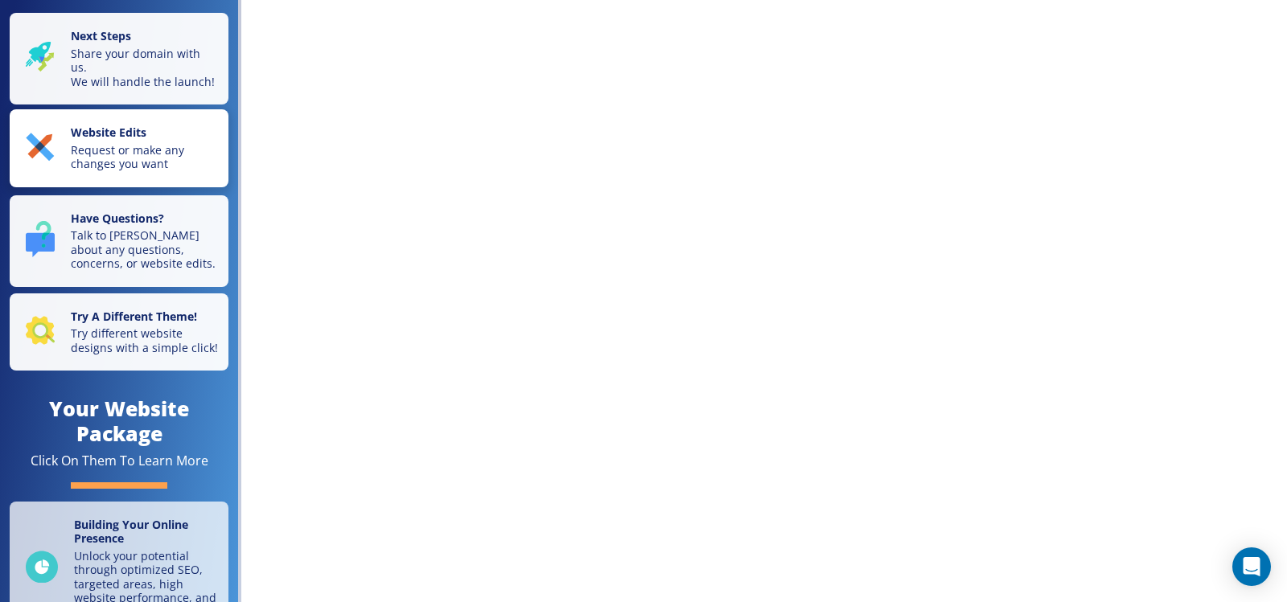
click at [119, 158] on p "Request or make any changes you want" at bounding box center [145, 157] width 148 height 28
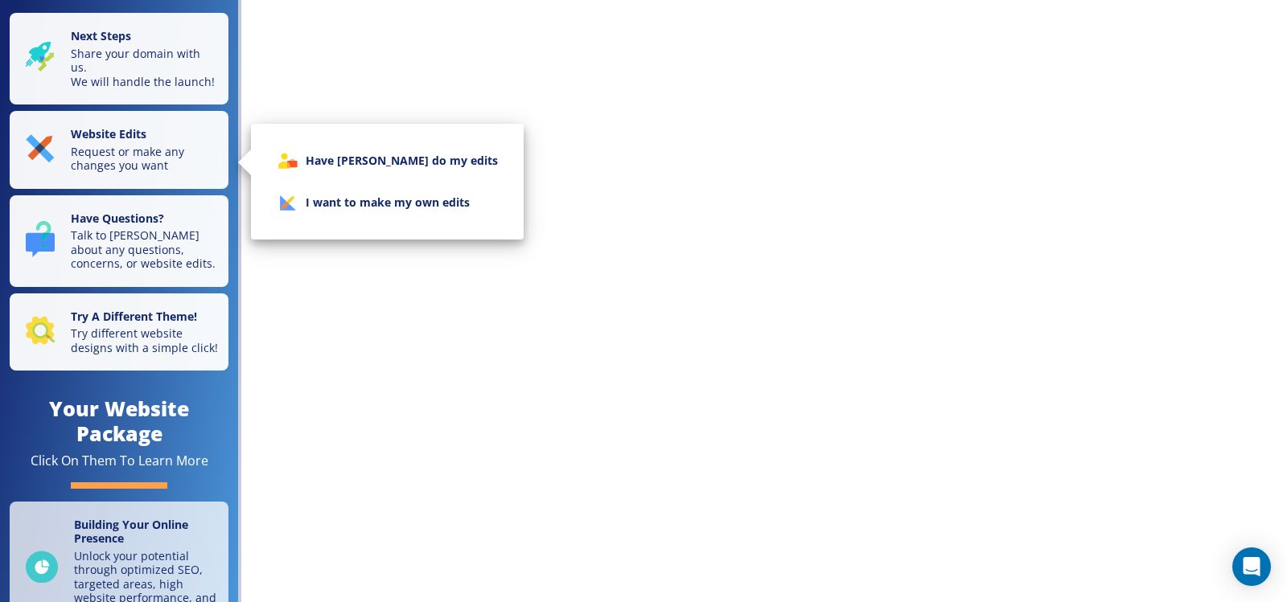
click at [389, 194] on li "I want to make my own edits" at bounding box center [387, 203] width 247 height 42
